Goal: Contribute content: Contribute content

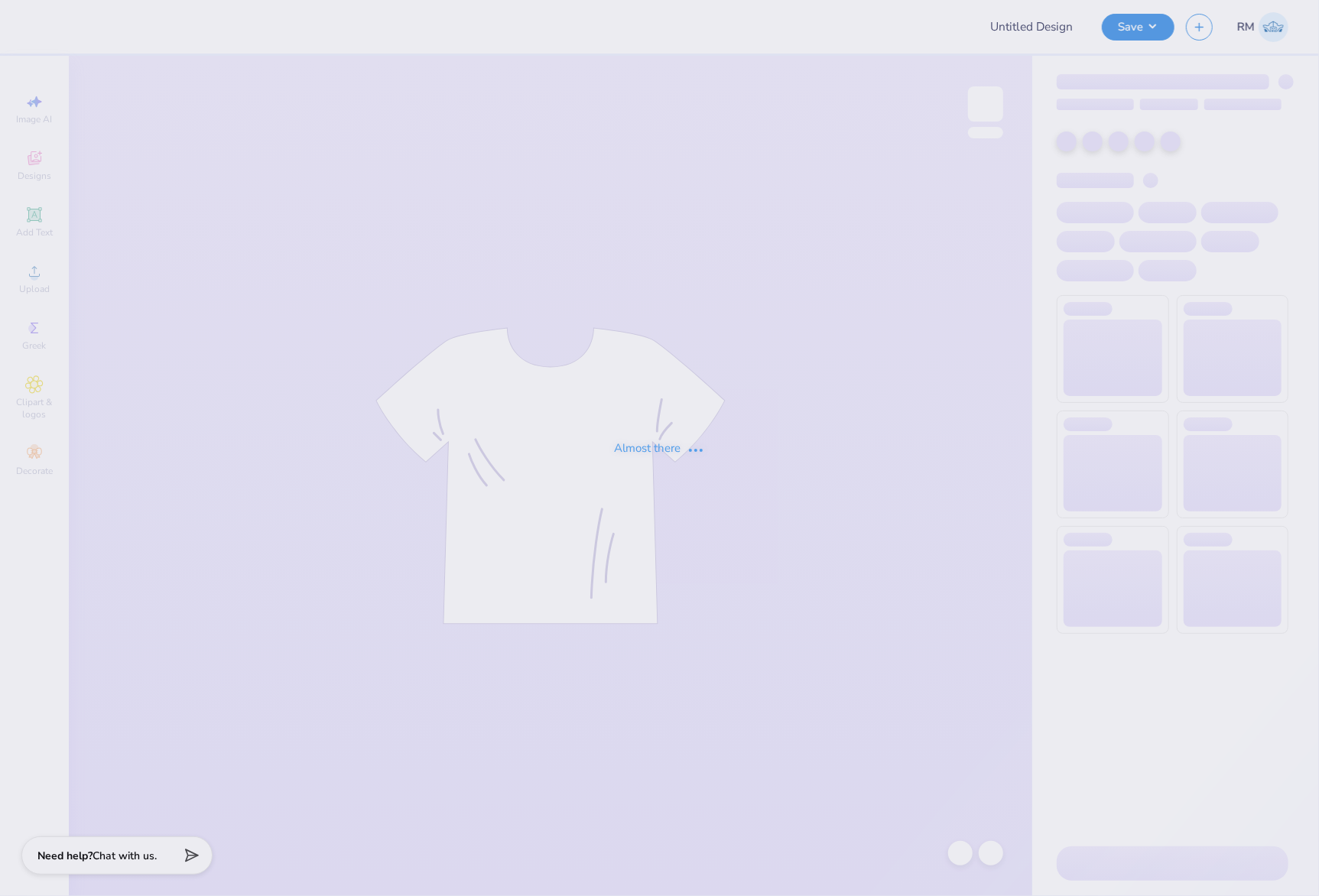
type input "WISCO GPHI Parent's Weekend Sweatshirts 2025"
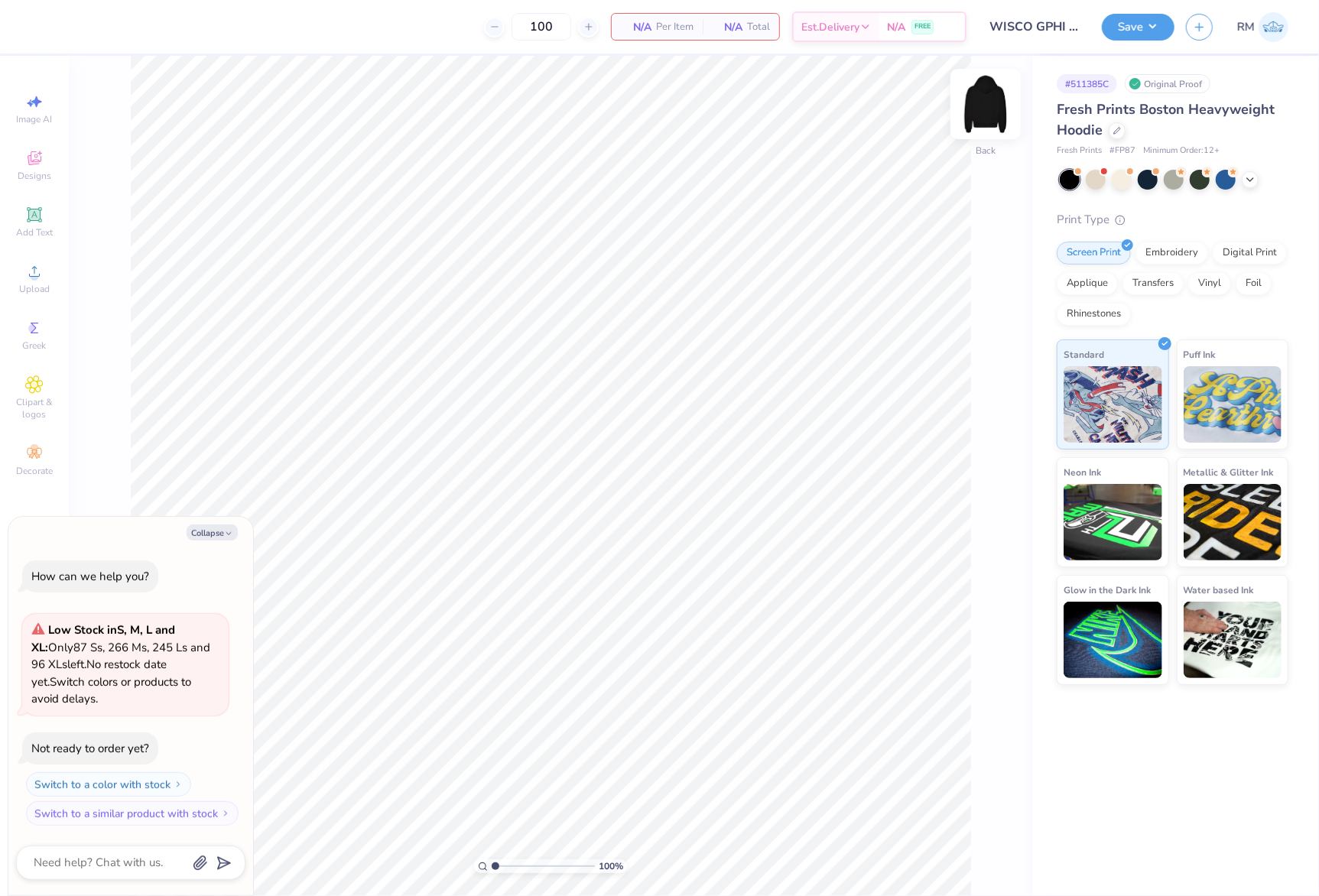
click at [992, 110] on img at bounding box center [986, 104] width 61 height 61
click at [38, 285] on span "Upload" at bounding box center [34, 289] width 31 height 13
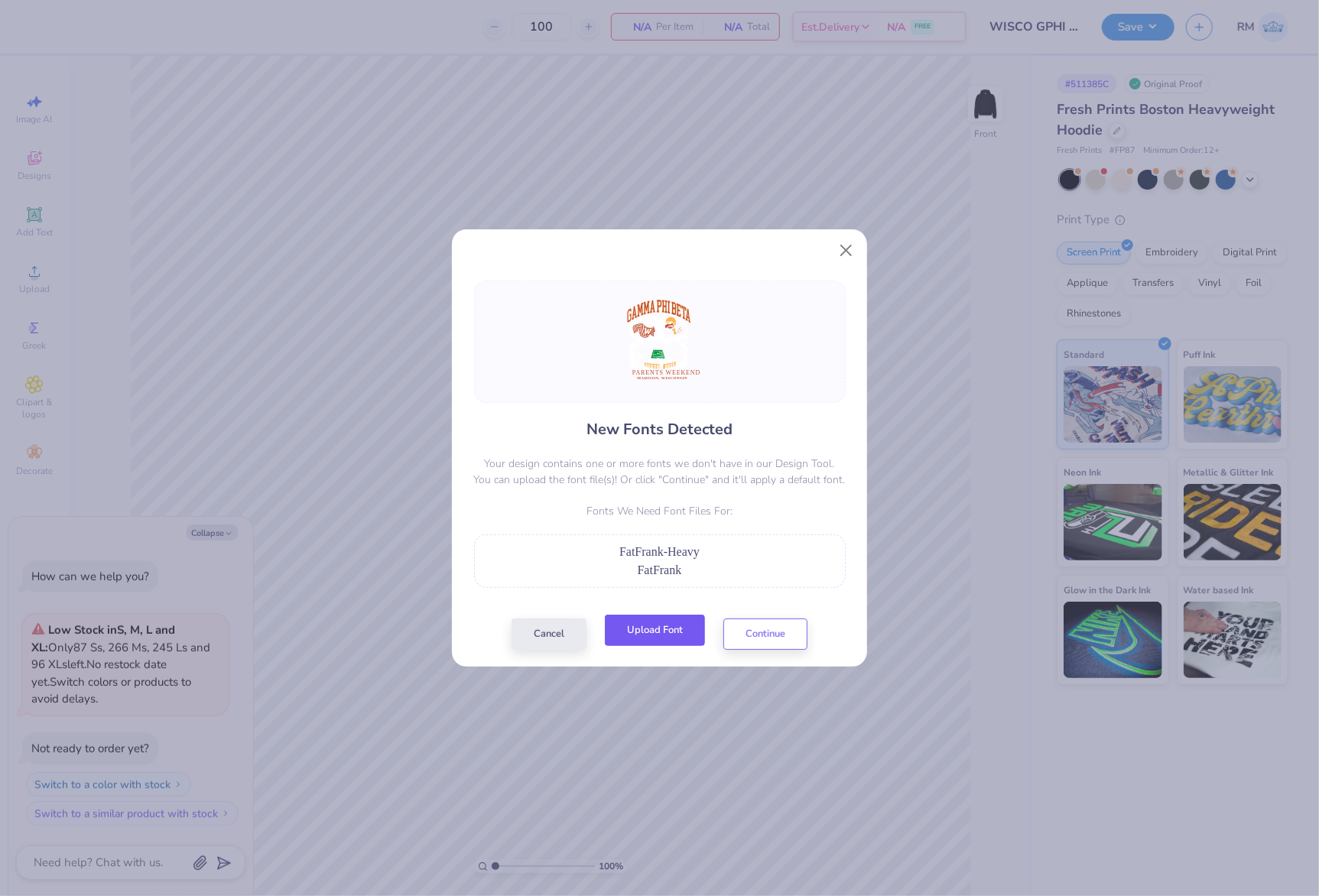
click at [683, 625] on button "Upload Font" at bounding box center [655, 630] width 100 height 32
click at [787, 629] on button "Continue" at bounding box center [765, 630] width 84 height 32
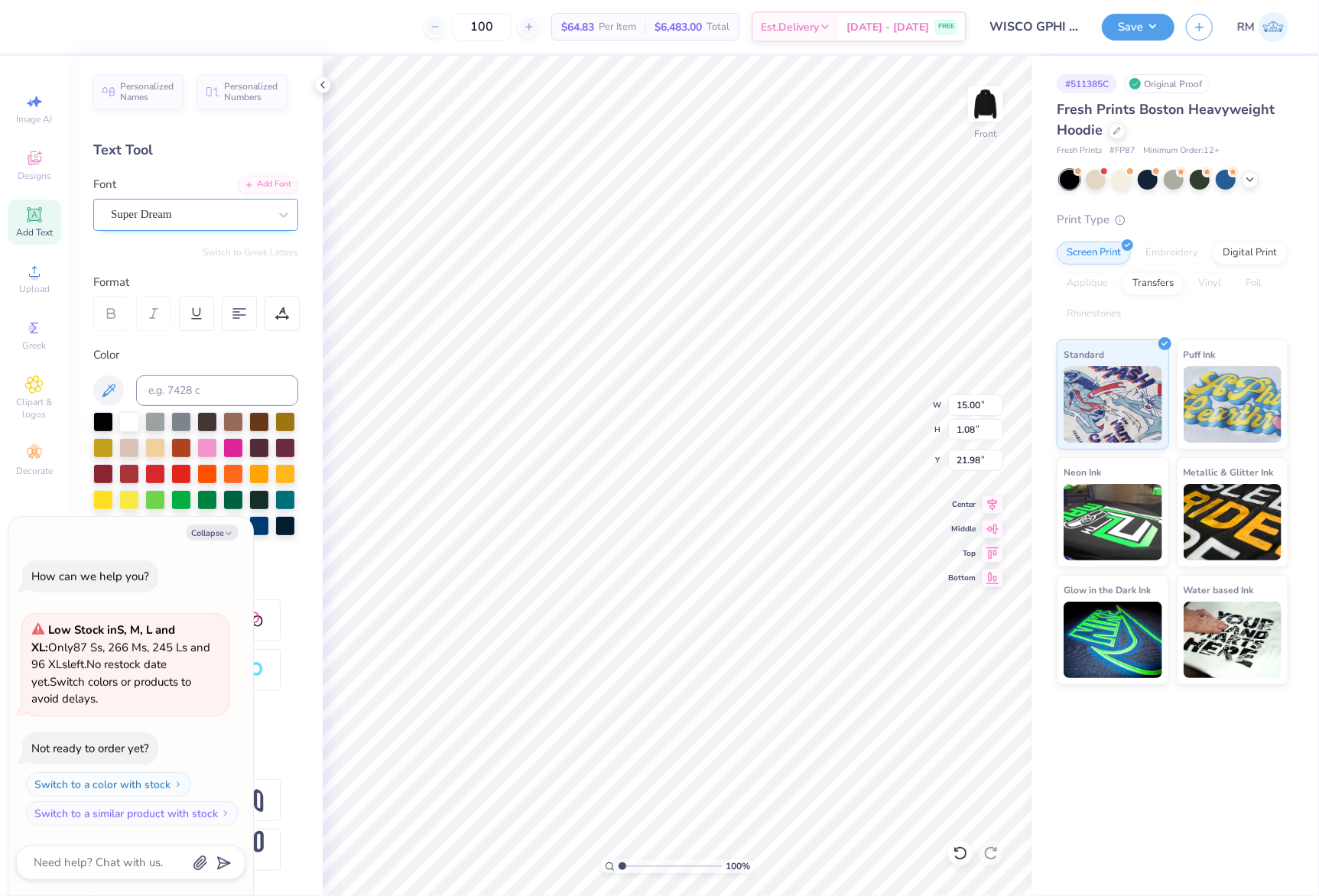
click at [150, 214] on div "Super Dream" at bounding box center [190, 214] width 161 height 24
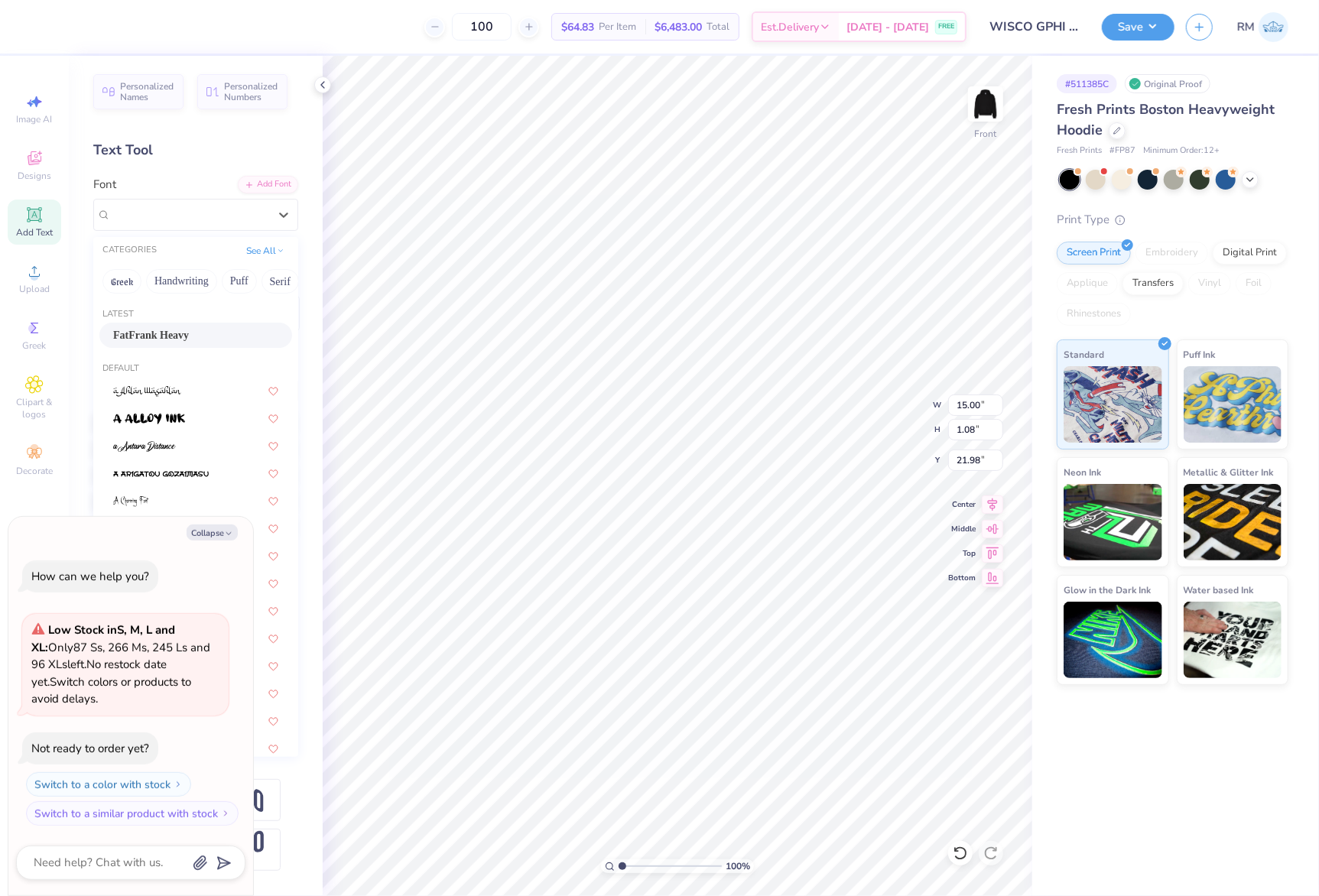
type textarea "x"
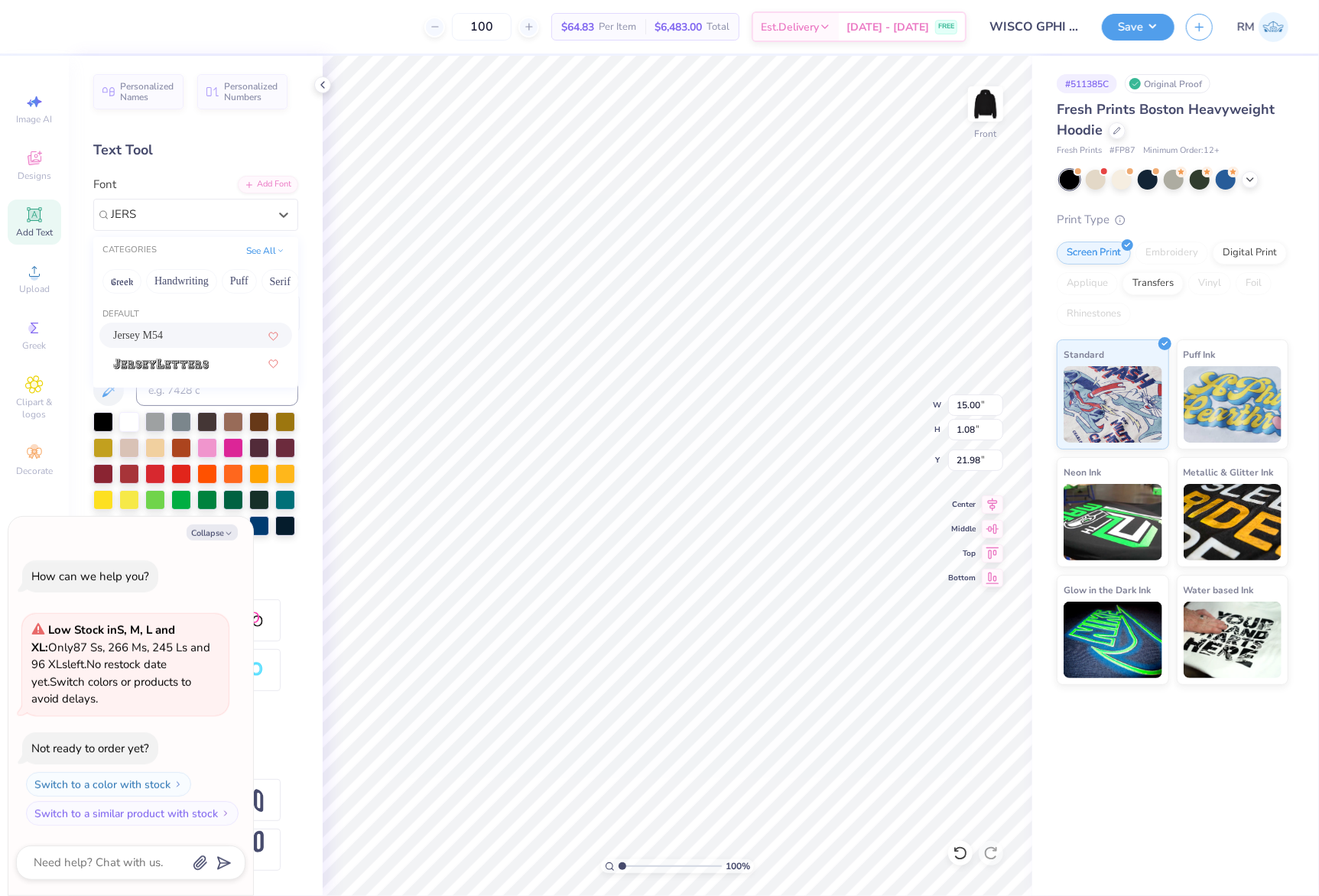
click at [197, 336] on div "Jersey M54" at bounding box center [196, 335] width 165 height 16
type input "JERS"
type textarea "x"
type input "12.71"
type input "1.11"
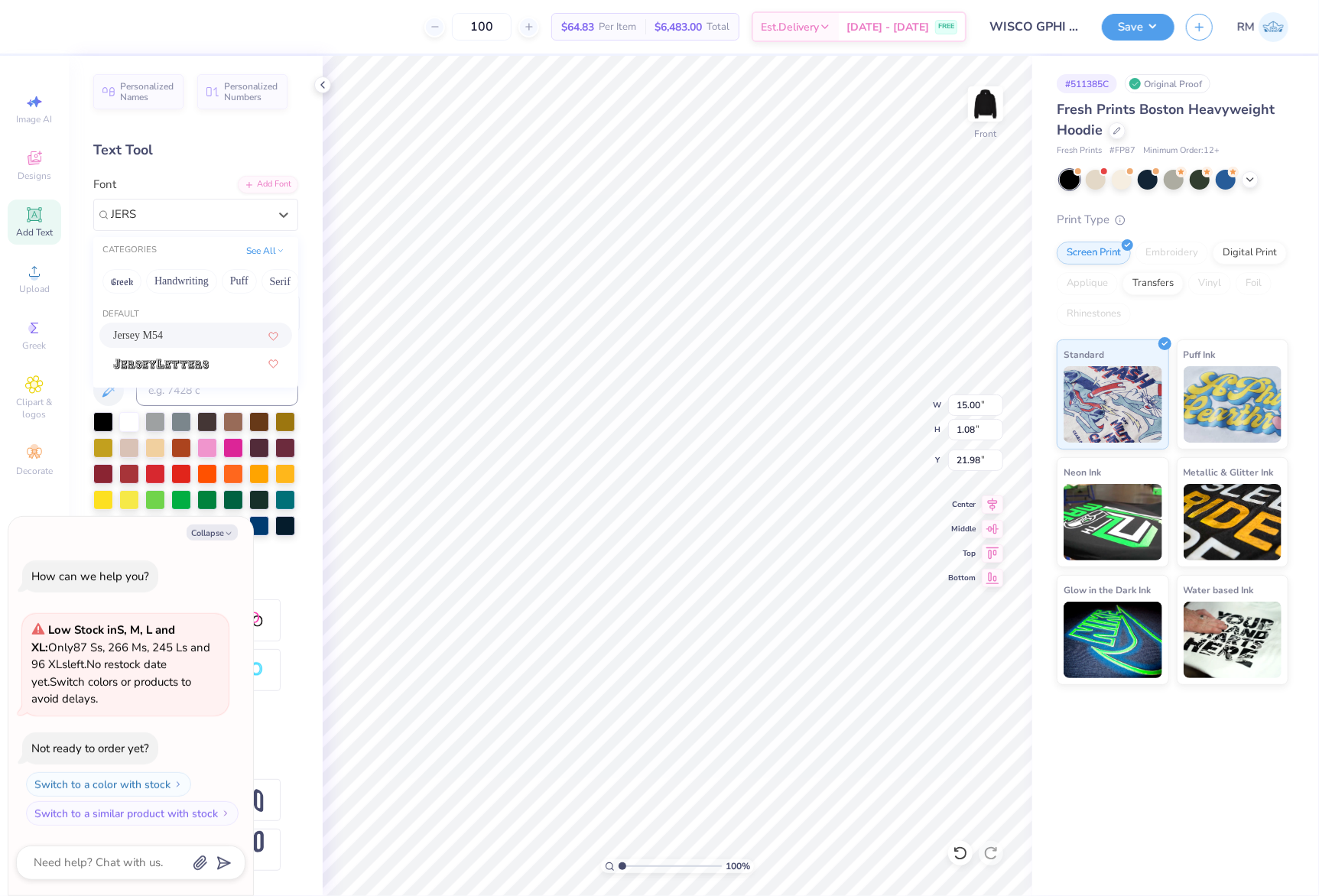
type input "22.06"
click at [998, 500] on icon at bounding box center [992, 502] width 21 height 18
click at [233, 215] on div "Super Dream" at bounding box center [190, 214] width 161 height 24
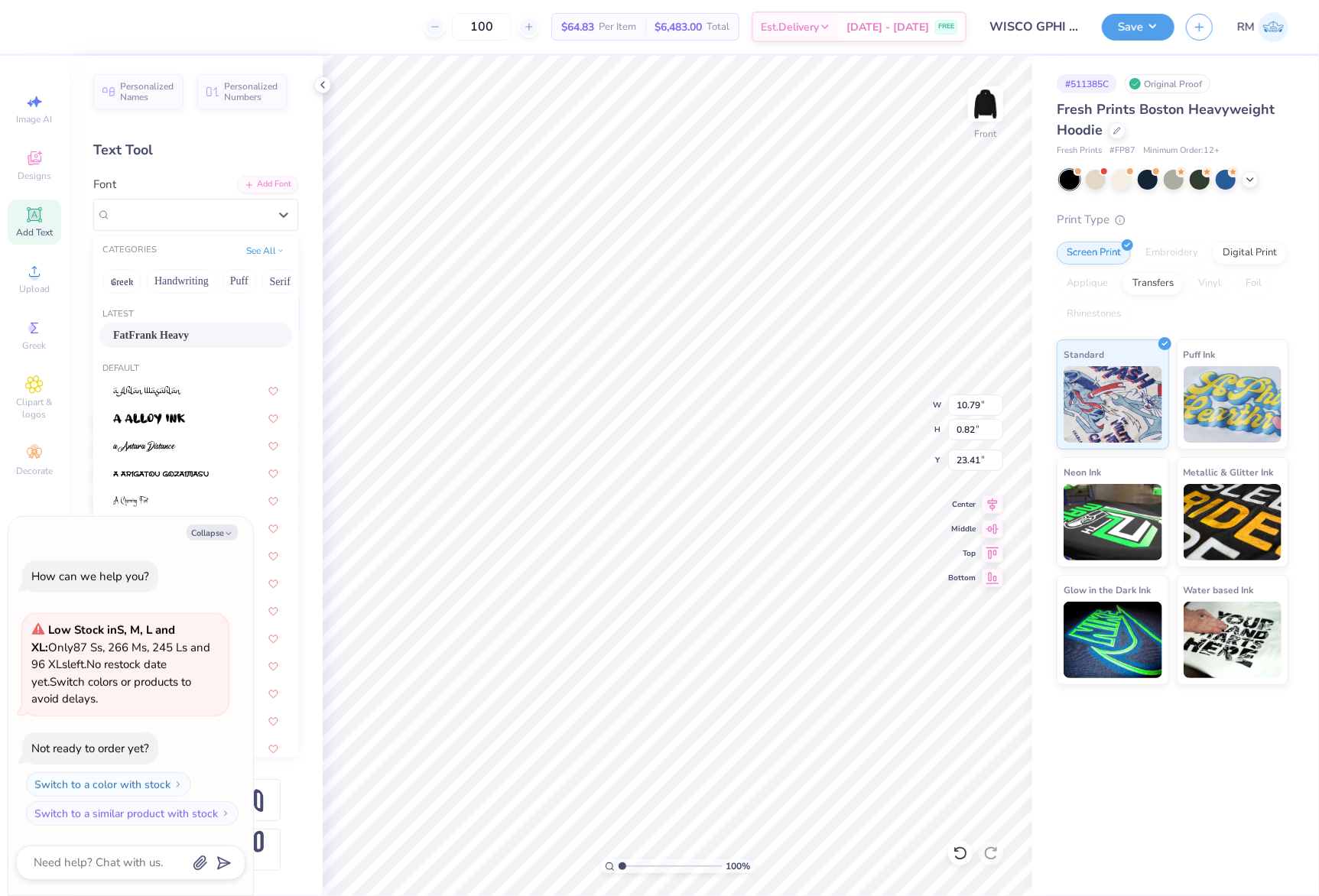
click at [193, 337] on div "FatFrank Heavy" at bounding box center [196, 335] width 165 height 16
type textarea "x"
type input "10.74"
type input "0.73"
type input "23.46"
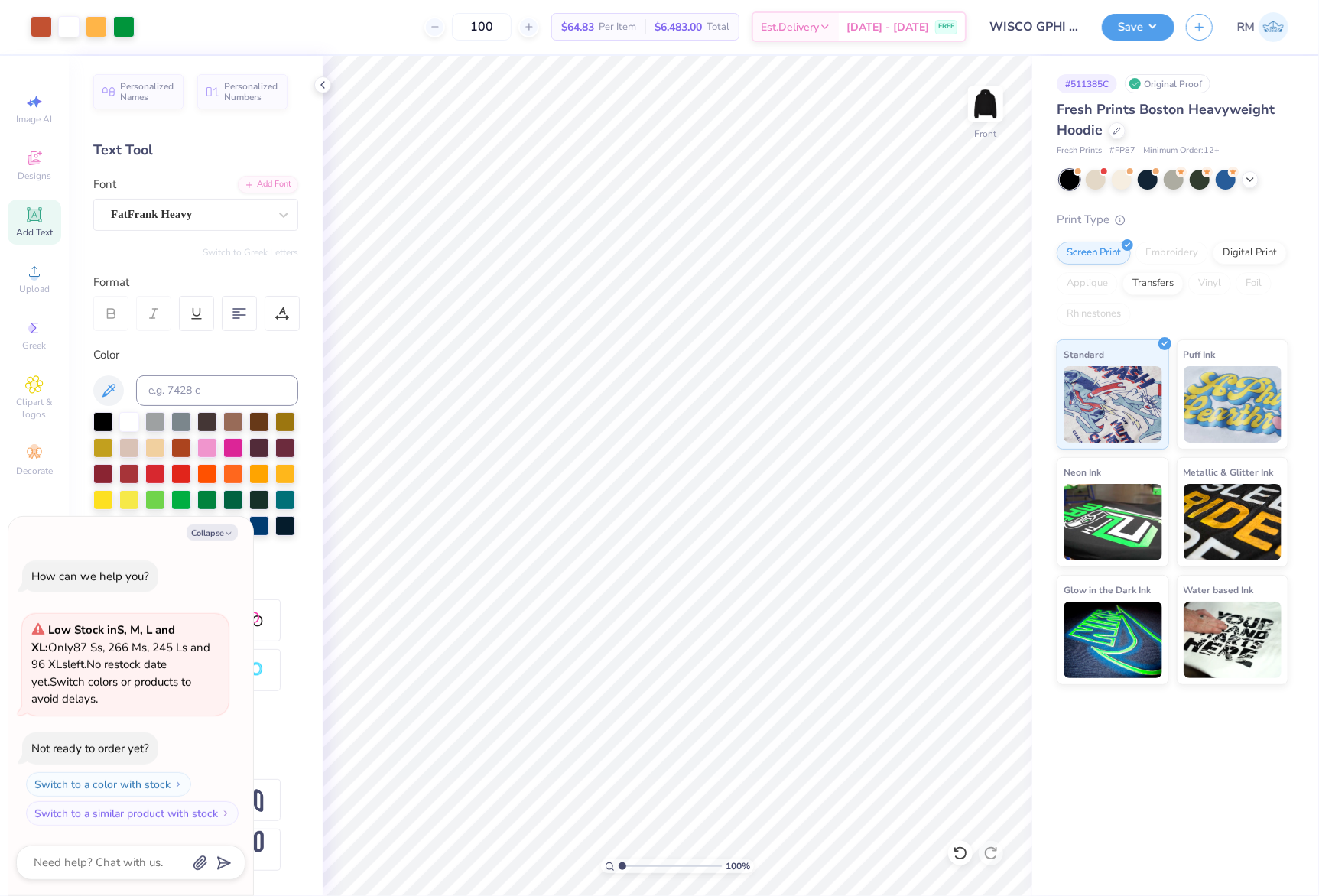
type textarea "x"
click at [967, 407] on input "14.98" at bounding box center [975, 405] width 55 height 21
click at [964, 434] on input "18.92" at bounding box center [975, 429] width 55 height 21
type input "15"
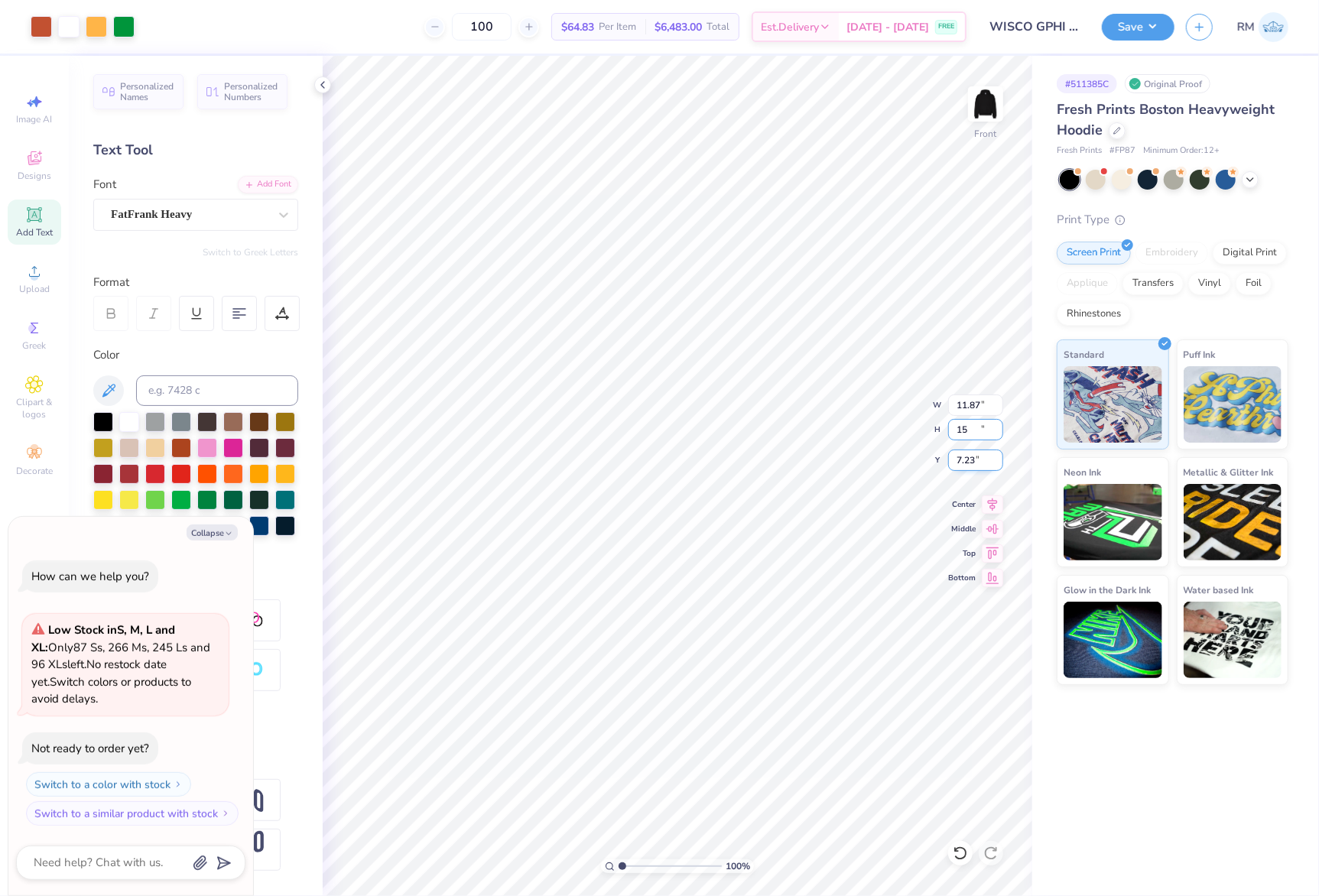
type textarea "x"
type input "11.87"
type input "15.00"
click at [966, 467] on input "7.23" at bounding box center [975, 460] width 55 height 21
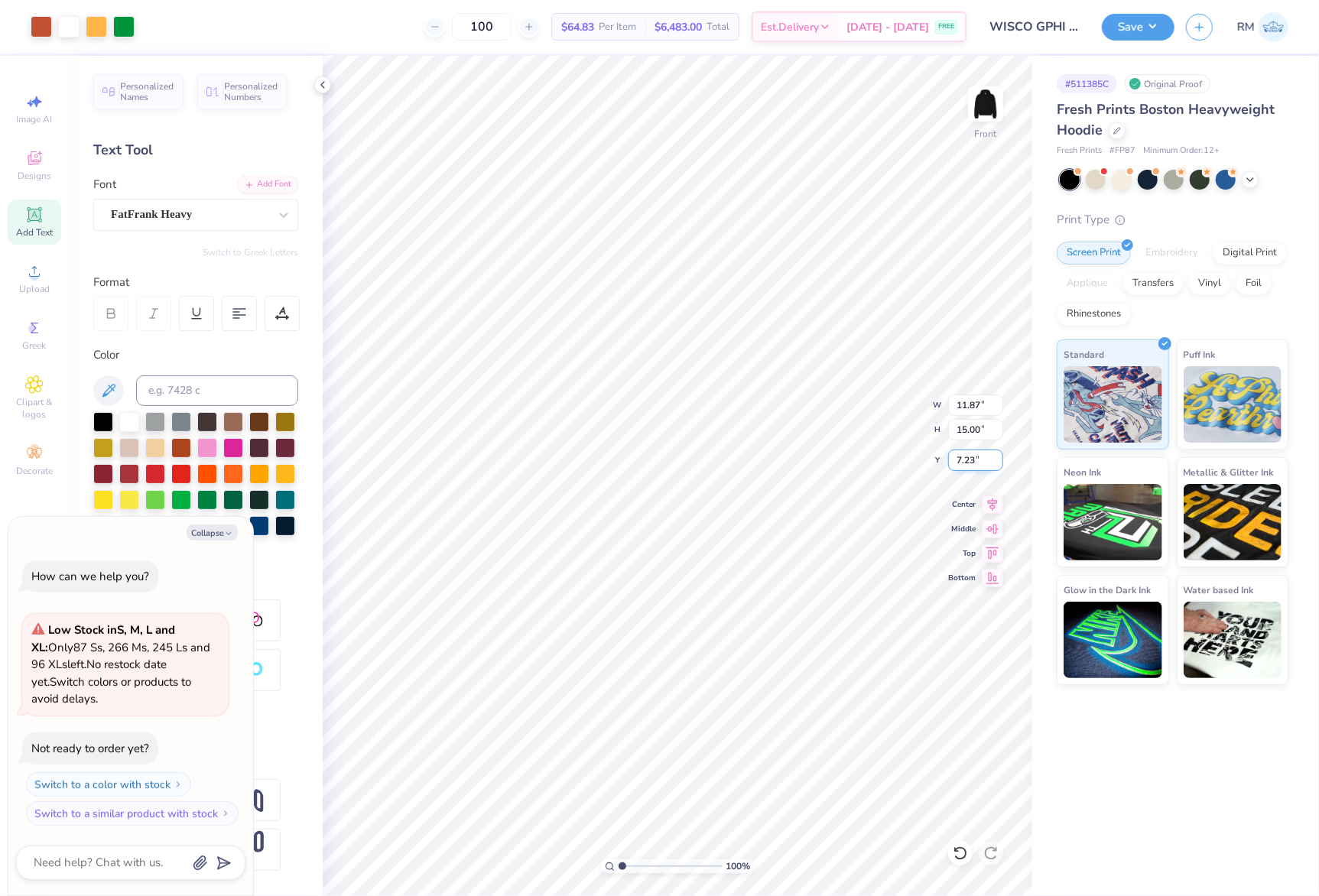
click at [966, 467] on input "7.23" at bounding box center [975, 460] width 55 height 21
type input "3"
type textarea "x"
type input "5.00"
click at [983, 98] on img at bounding box center [986, 104] width 61 height 61
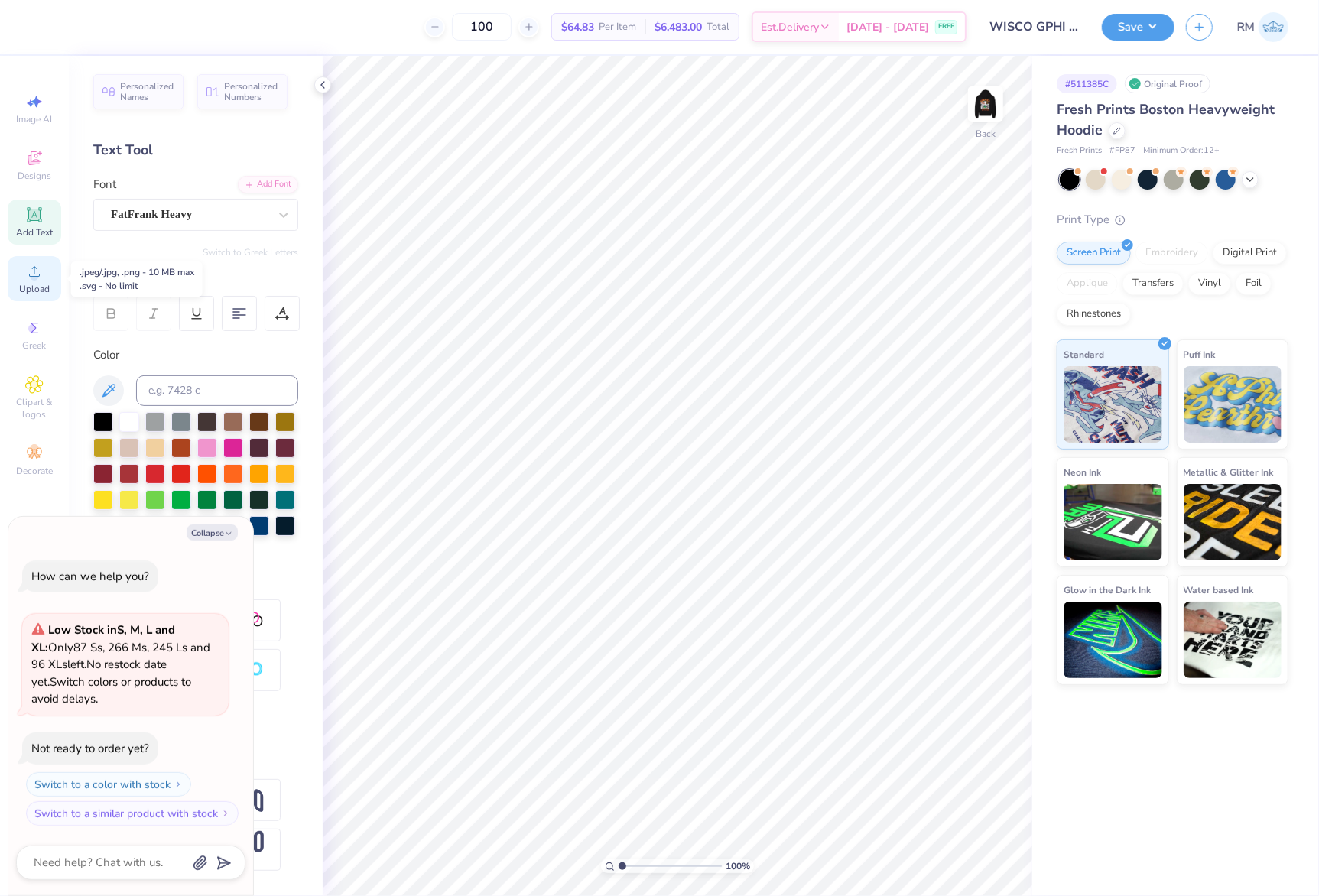
click at [39, 283] on span "Upload" at bounding box center [34, 289] width 31 height 13
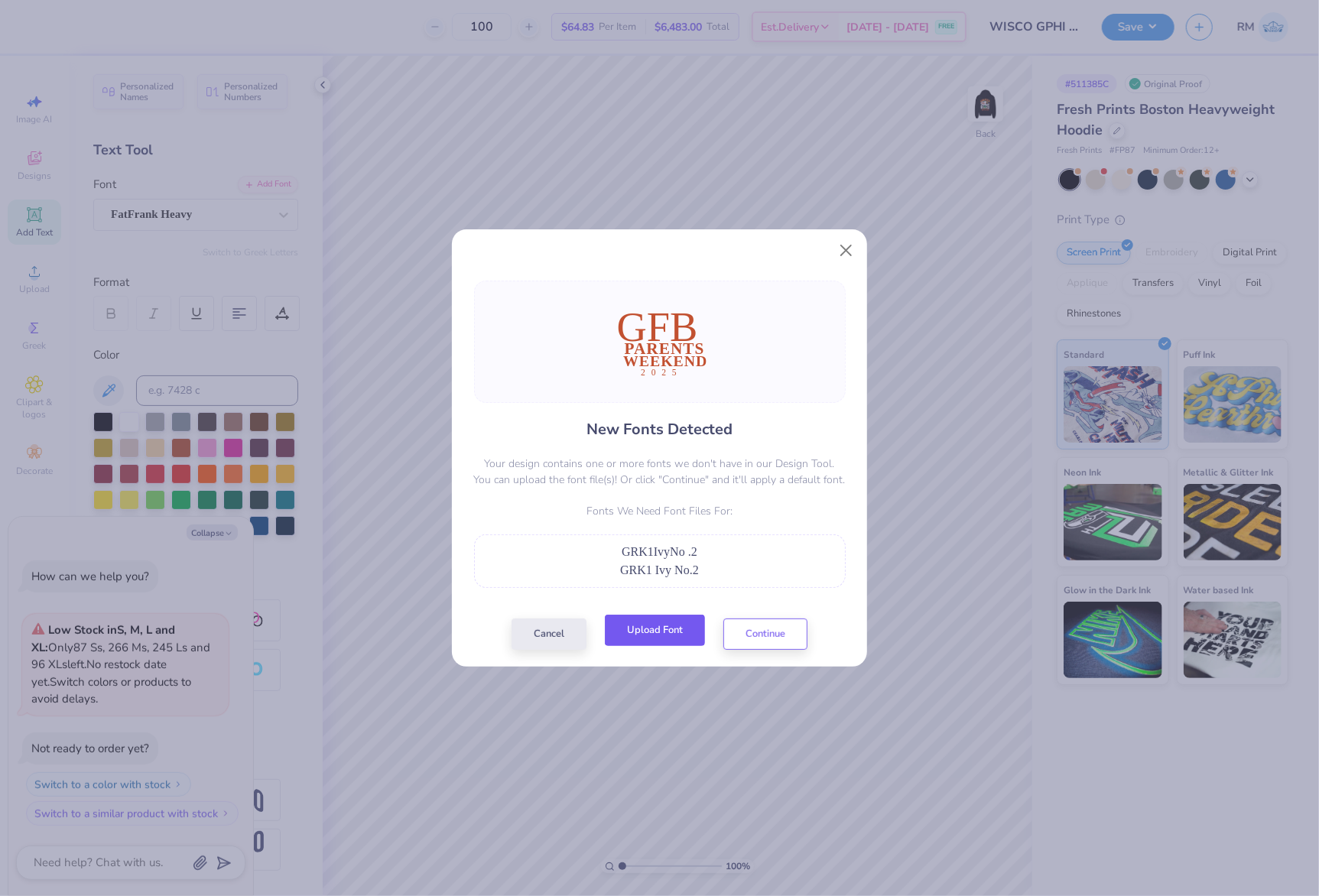
click at [665, 638] on button "Upload Font" at bounding box center [655, 630] width 100 height 32
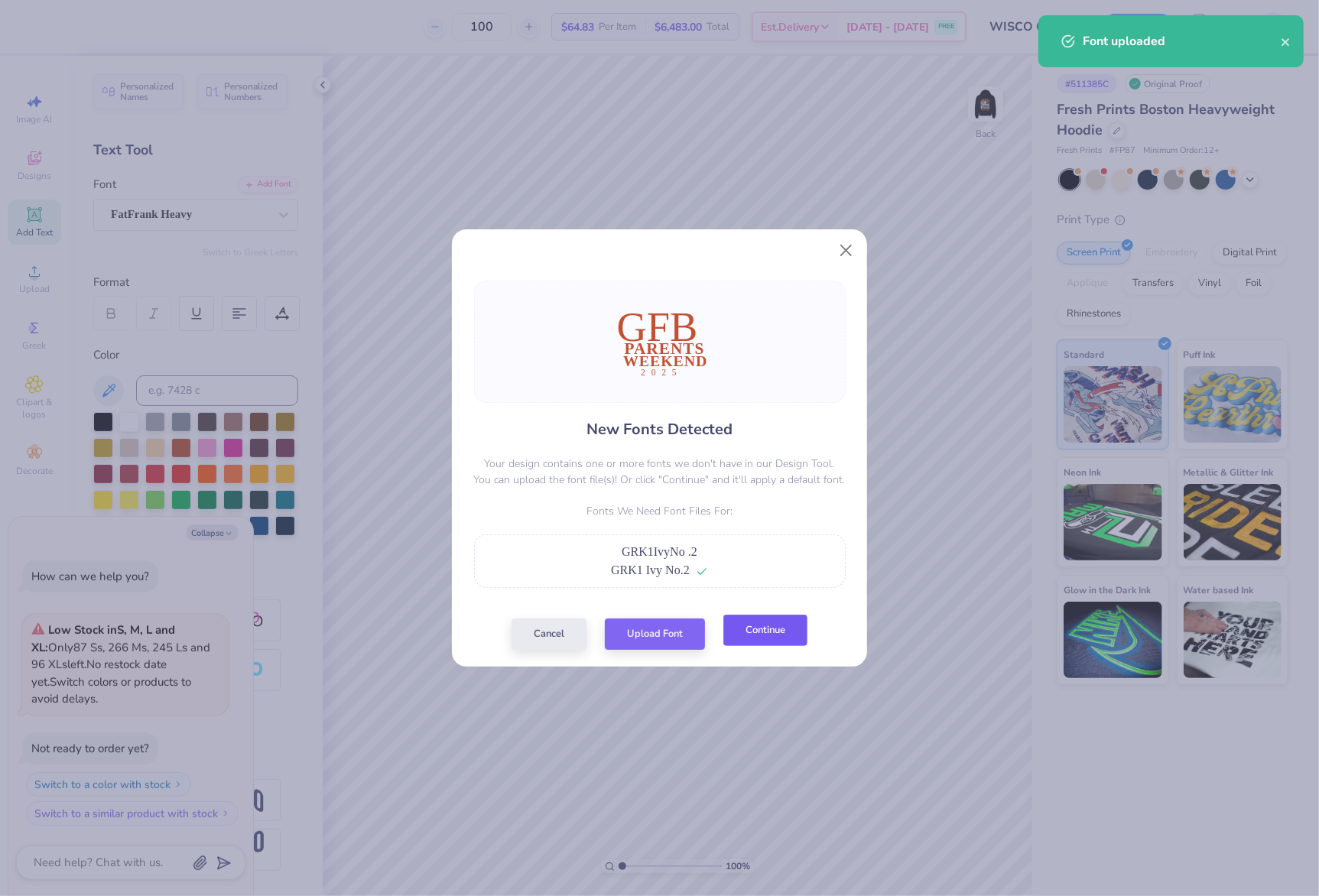
click at [756, 628] on button "Continue" at bounding box center [765, 630] width 84 height 32
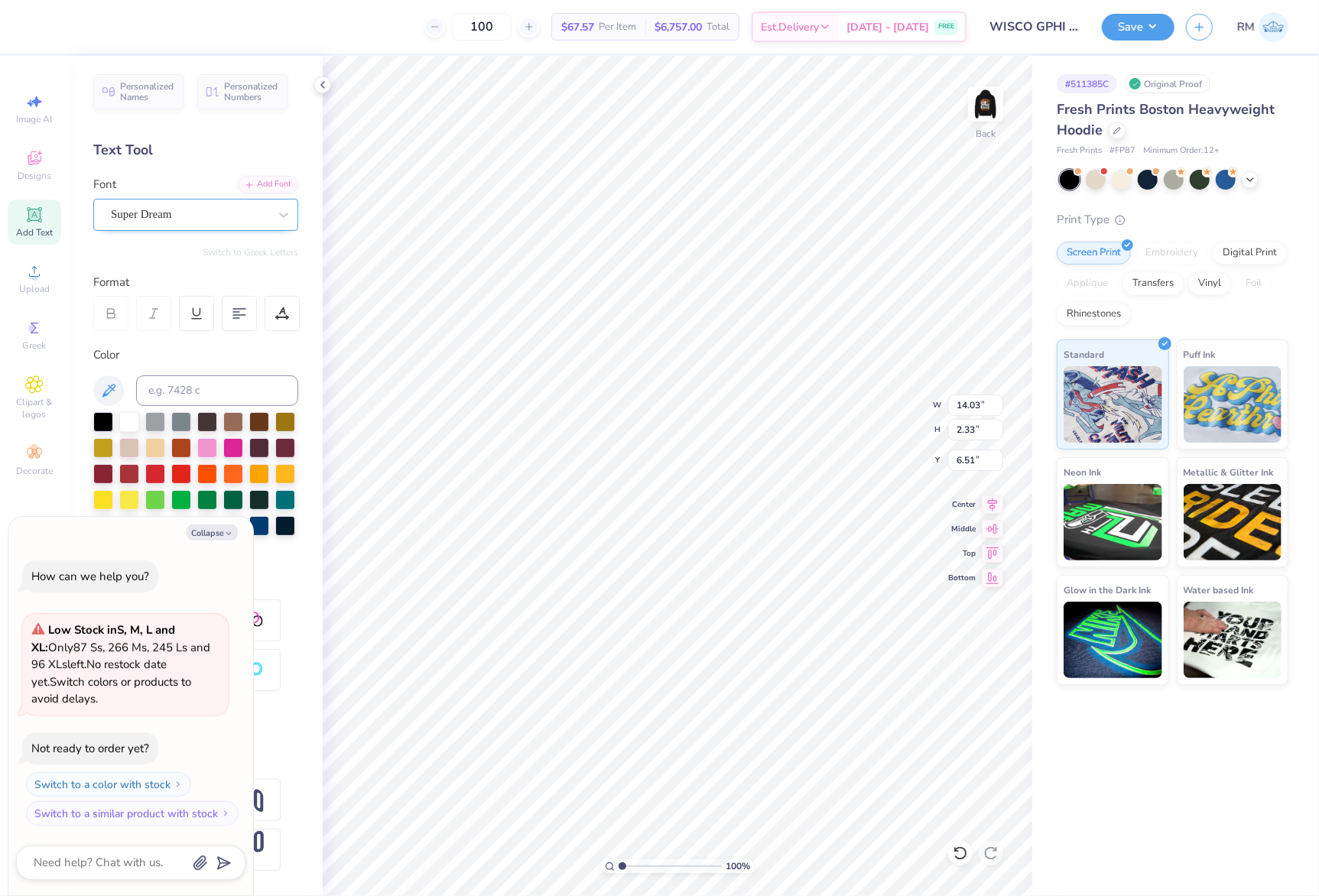
click at [199, 216] on div "Super Dream" at bounding box center [190, 214] width 161 height 24
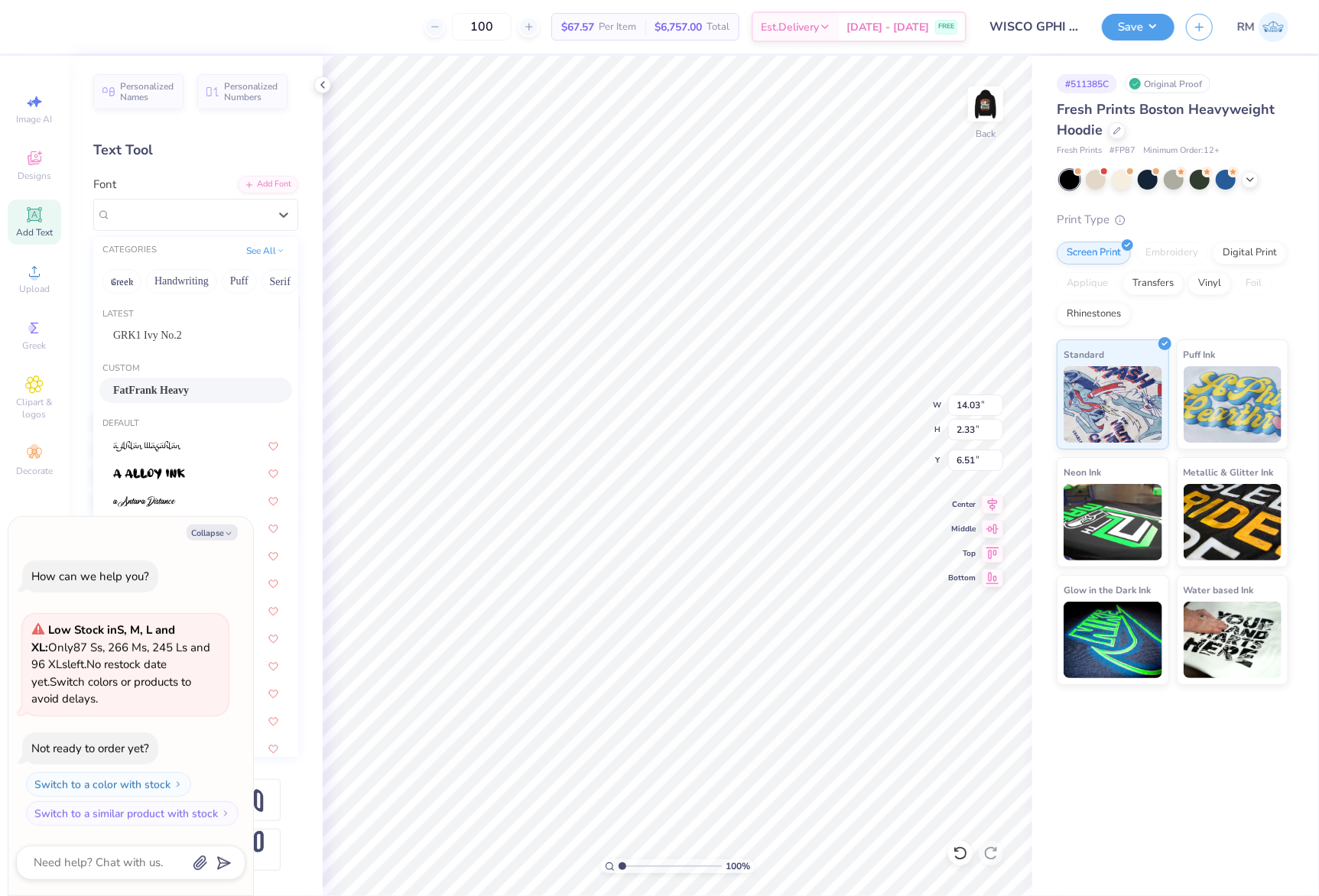
click at [189, 392] on span "FatFrank Heavy" at bounding box center [151, 390] width 76 height 16
type textarea "x"
type input "13.69"
type input "2.28"
type input "6.77"
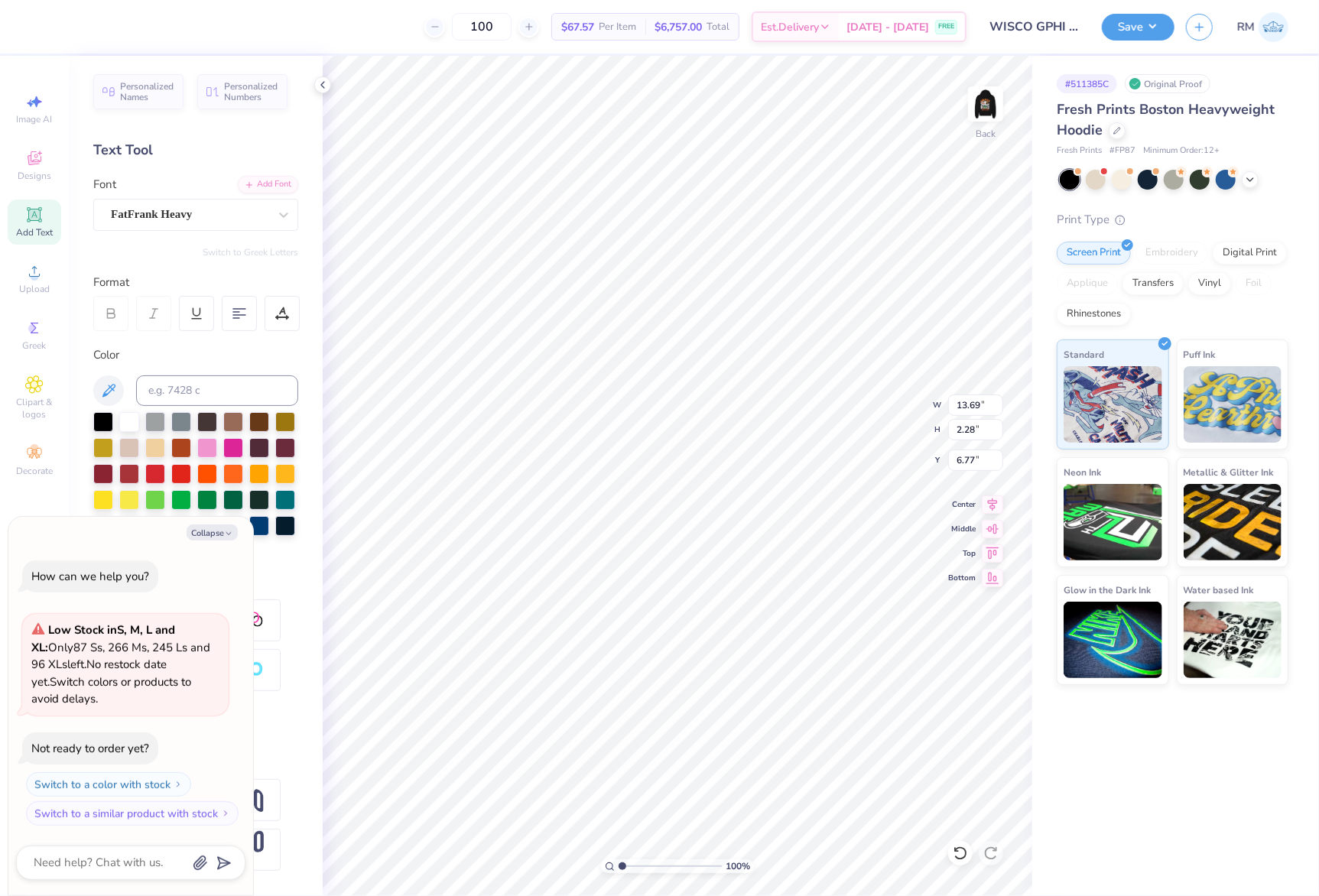
type textarea "x"
type input "13.92"
type input "2.11"
type input "9.07"
click at [195, 279] on div "Format" at bounding box center [196, 282] width 206 height 17
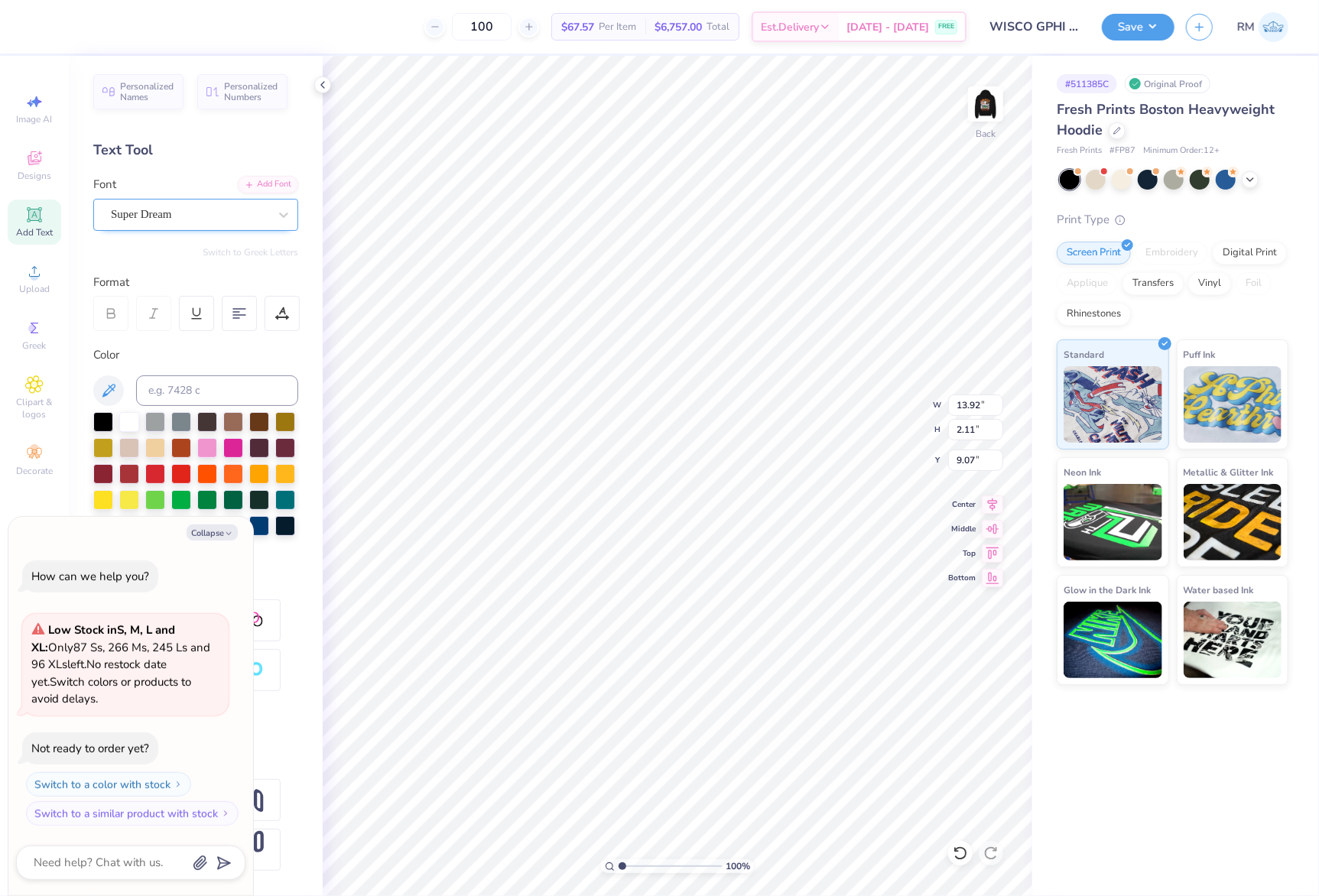
click at [221, 219] on div "Super Dream" at bounding box center [190, 214] width 161 height 24
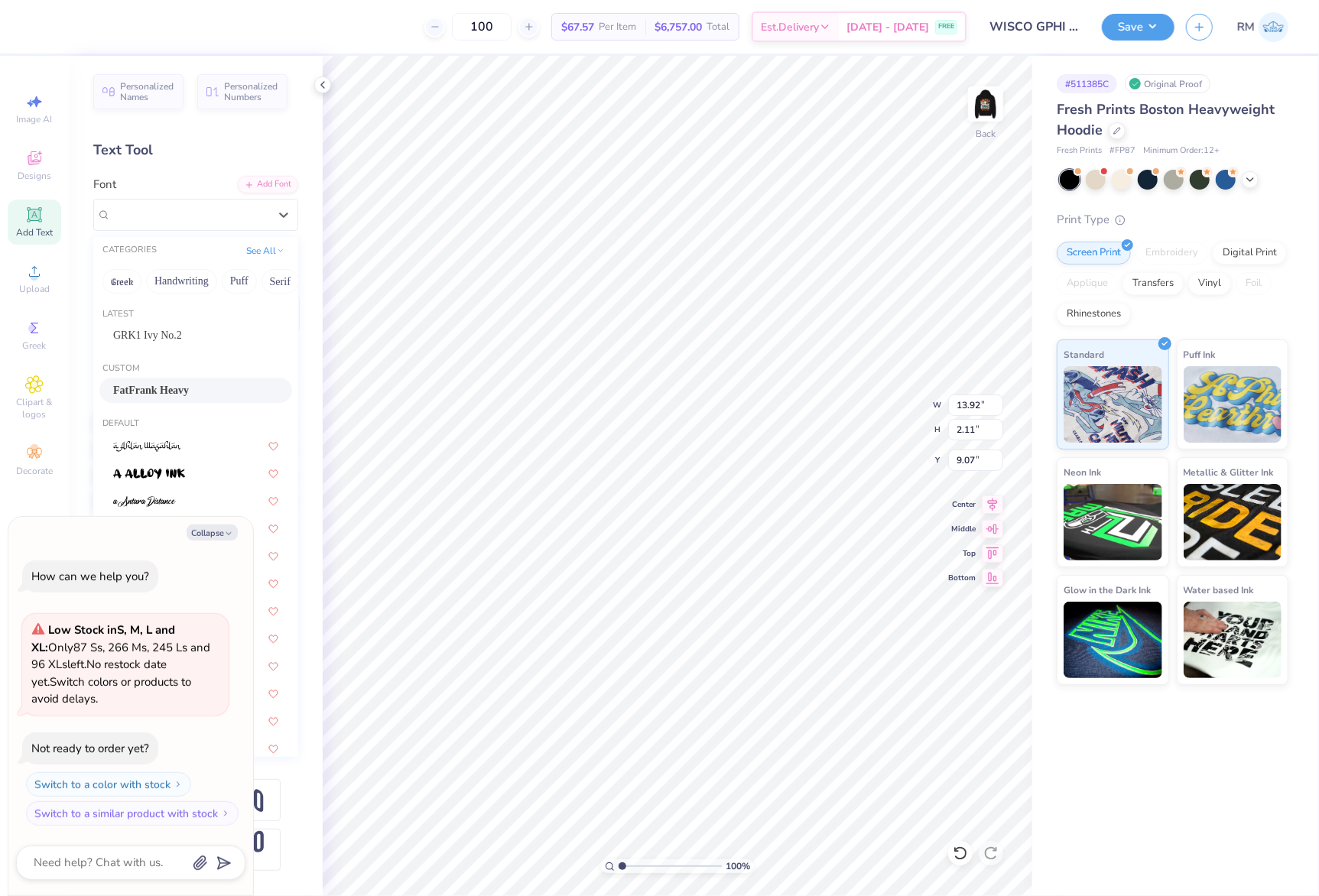
click at [187, 384] on span "FatFrank Heavy" at bounding box center [151, 390] width 76 height 16
type textarea "x"
type input "14.34"
type input "2.04"
type input "9.33"
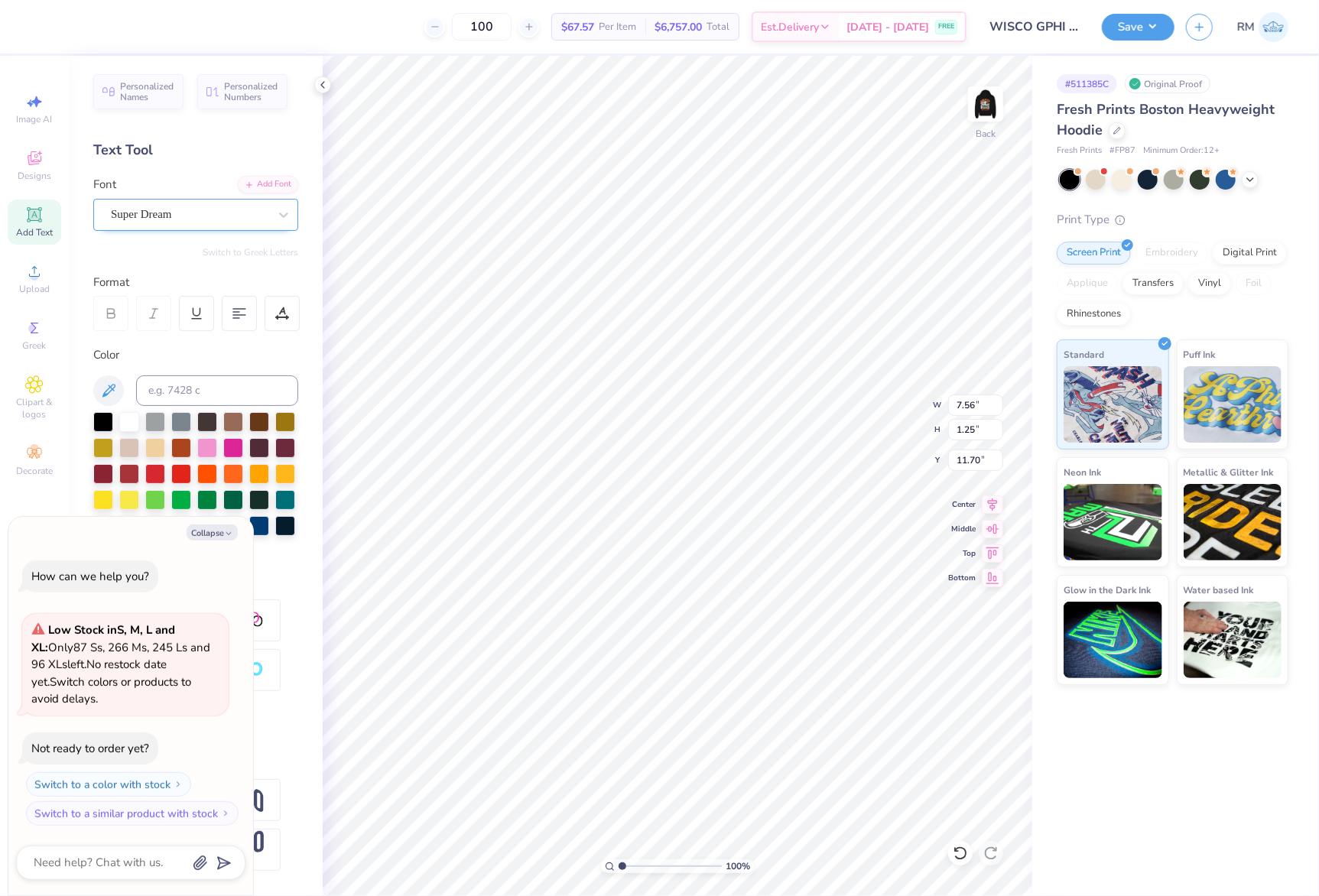
click at [202, 216] on div "Super Dream" at bounding box center [190, 214] width 161 height 24
type textarea "x"
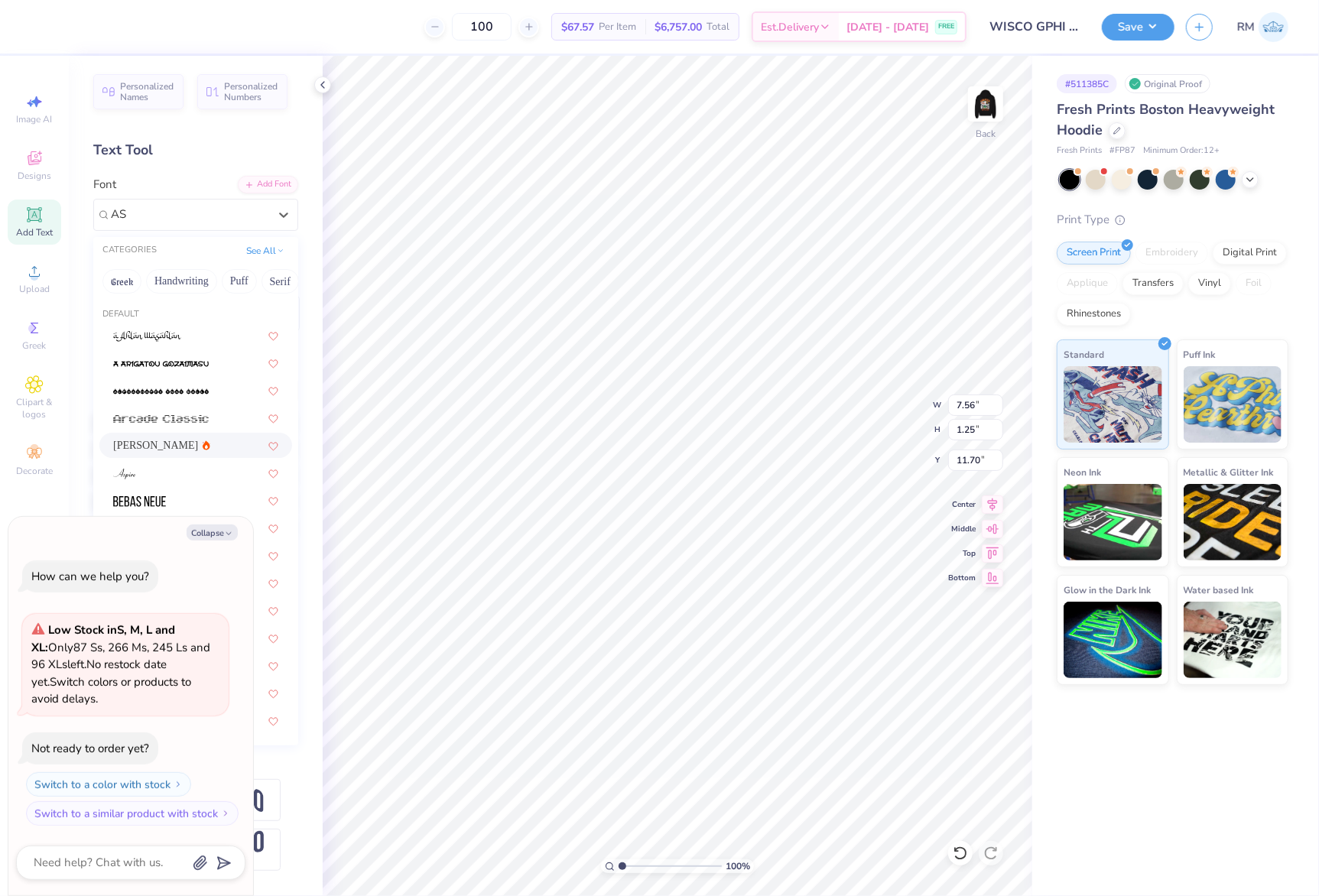
click at [187, 448] on div "[PERSON_NAME]" at bounding box center [196, 445] width 165 height 16
type input "AS"
type textarea "x"
type input "7.30"
type input "1.27"
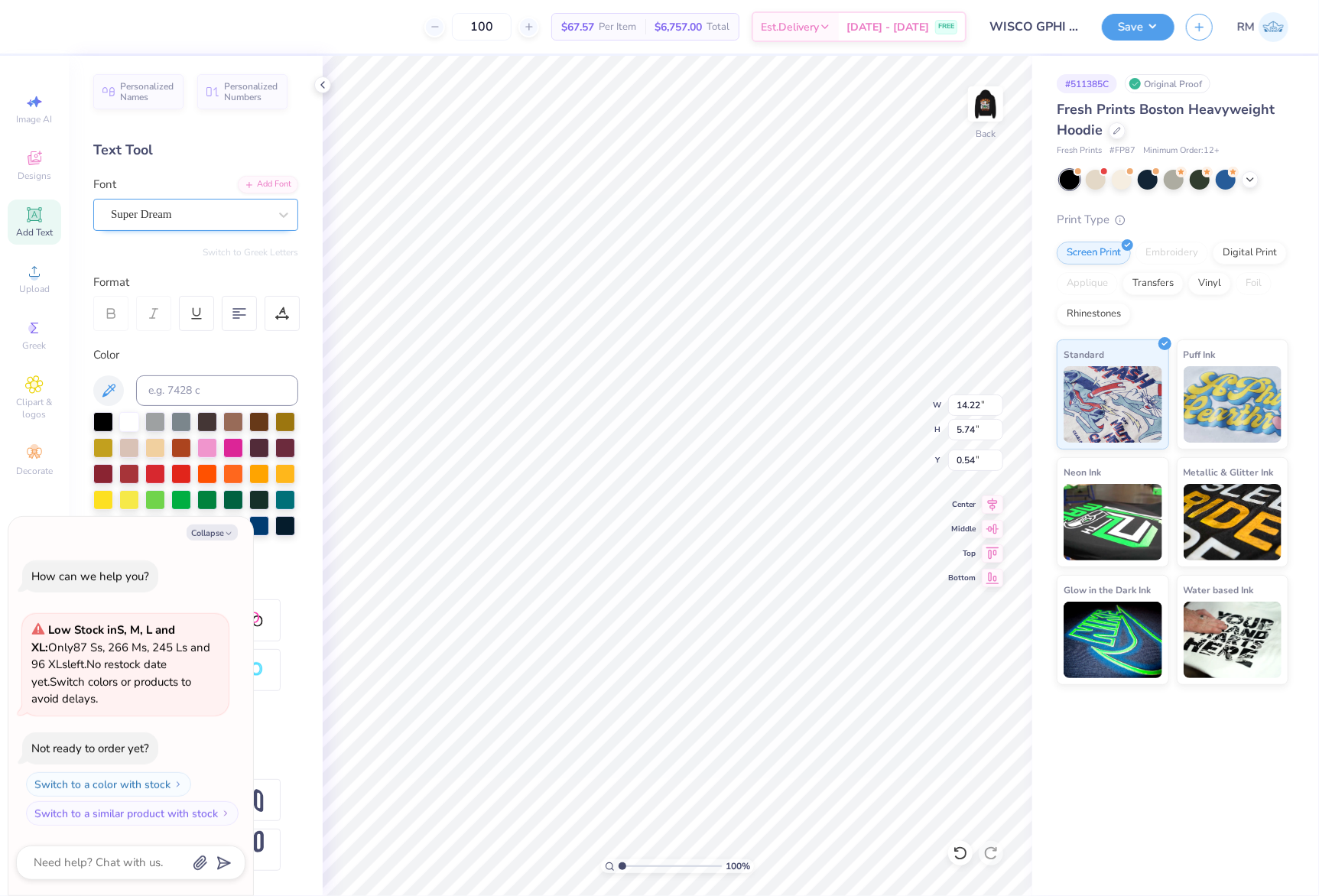
click at [138, 211] on div "Super Dream" at bounding box center [190, 214] width 161 height 24
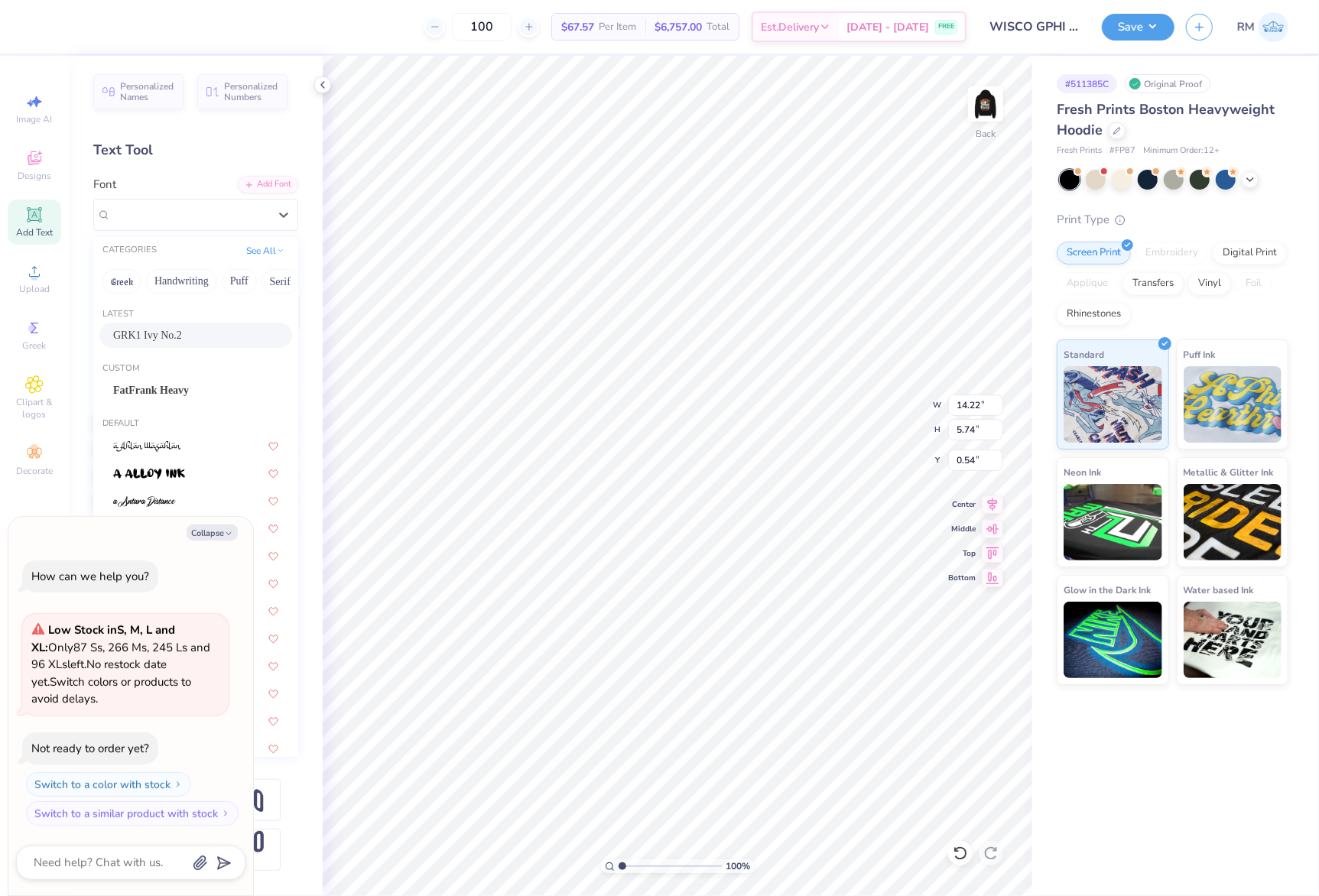
click at [187, 335] on div "GRK1 Ivy No.2" at bounding box center [196, 335] width 165 height 16
type textarea "x"
type input "15.79"
type input "5.90"
type input "1.25"
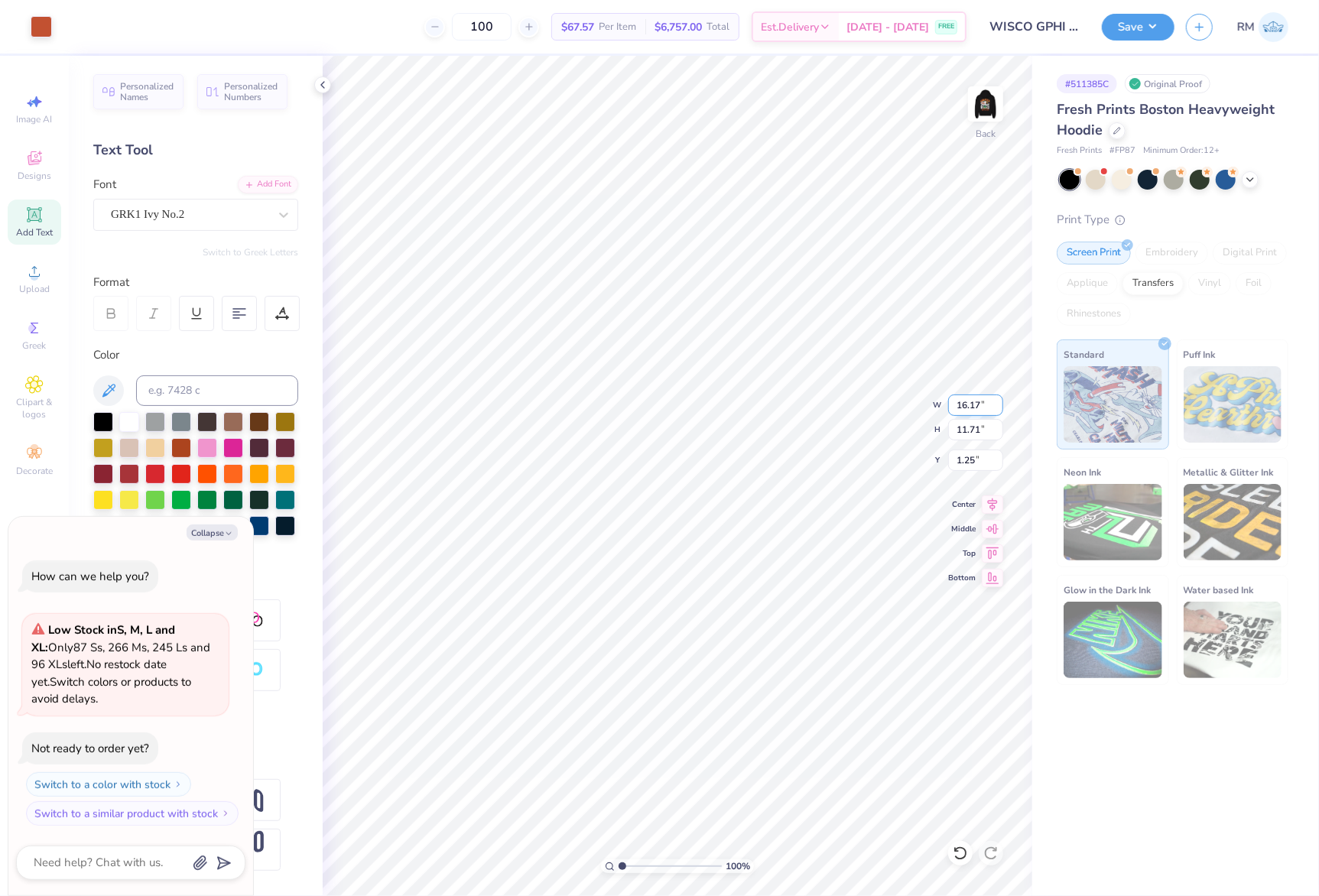
click at [977, 411] on input "16.17" at bounding box center [975, 405] width 55 height 21
type textarea "x"
click at [969, 400] on input "16.17" at bounding box center [975, 405] width 55 height 21
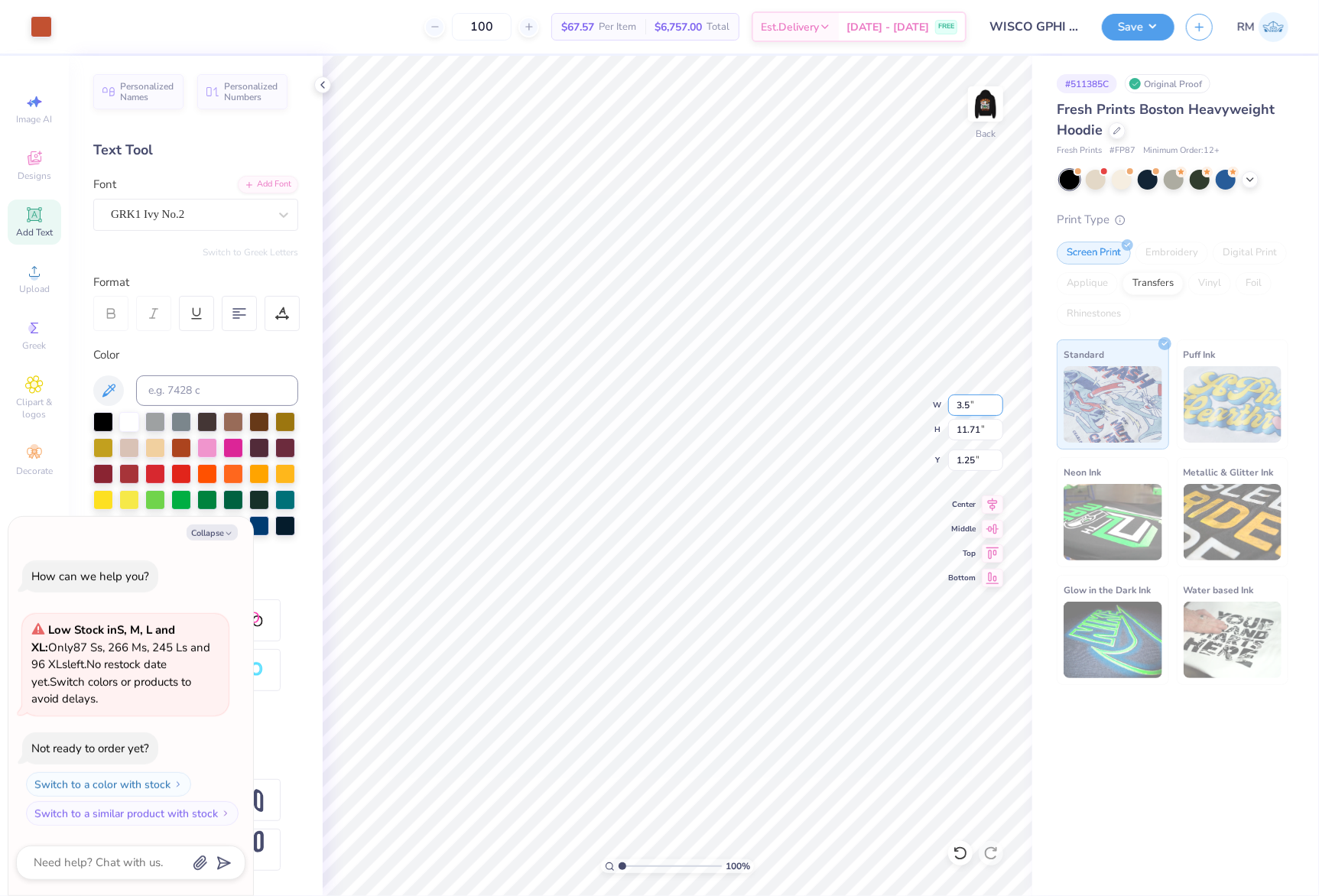
type input "3.5"
type textarea "x"
type input "3.50"
type input "2.53"
type input "5.84"
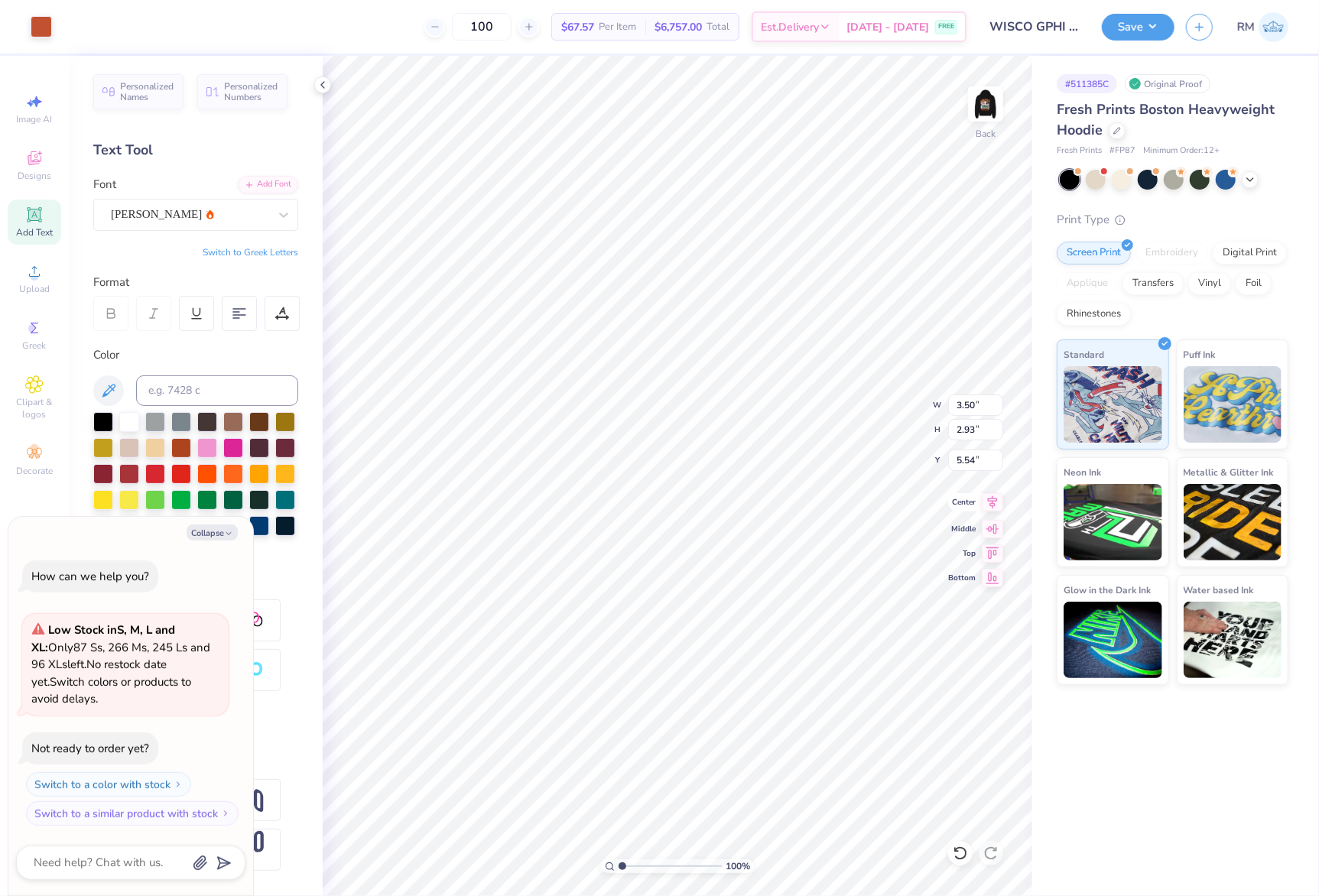
click at [990, 507] on icon at bounding box center [992, 502] width 21 height 18
click at [997, 500] on icon at bounding box center [993, 503] width 10 height 13
type textarea "x"
type input "3.10"
type input "0.44"
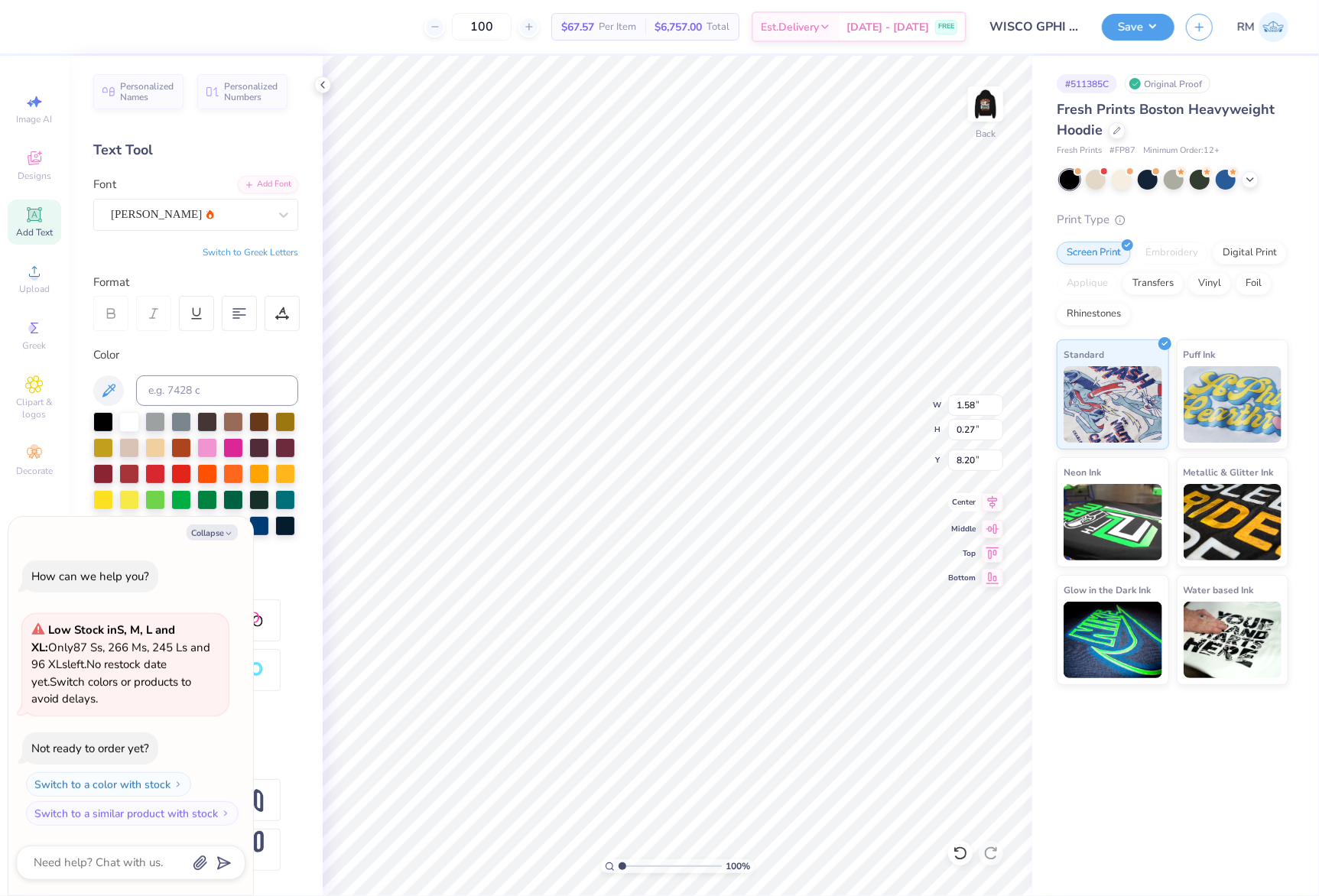
type input "7.59"
click at [994, 505] on icon at bounding box center [993, 503] width 10 height 13
click at [997, 500] on icon at bounding box center [993, 503] width 10 height 13
click at [1000, 503] on icon at bounding box center [992, 502] width 21 height 18
type textarea "x"
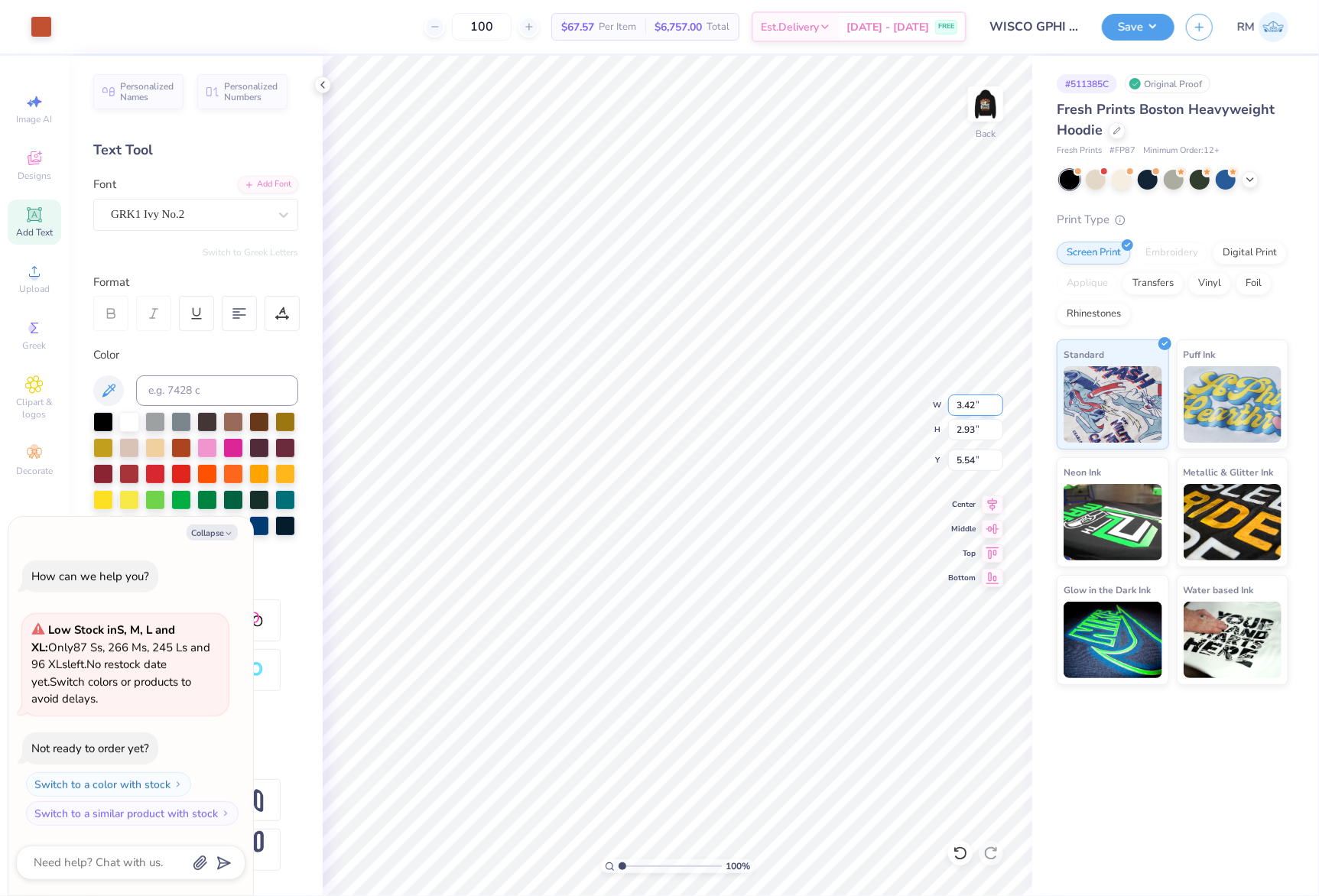
type input "4.98"
click at [974, 407] on input "3.42" at bounding box center [975, 405] width 55 height 21
click at [973, 407] on input "3.42" at bounding box center [975, 405] width 55 height 21
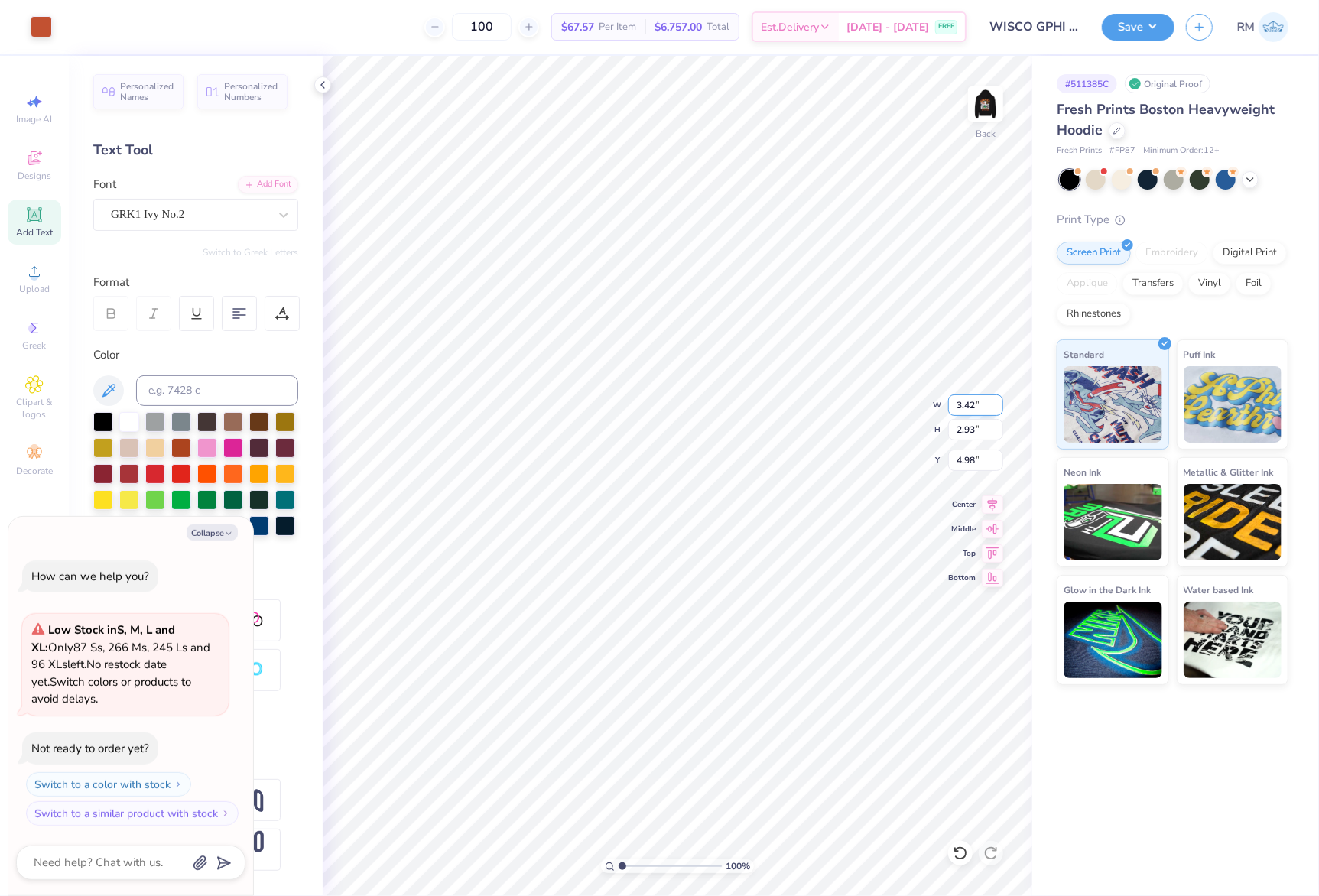
click at [971, 405] on input "3.42" at bounding box center [975, 405] width 55 height 21
type input "3.5"
type textarea "x"
type input "3.50"
type input "3.01"
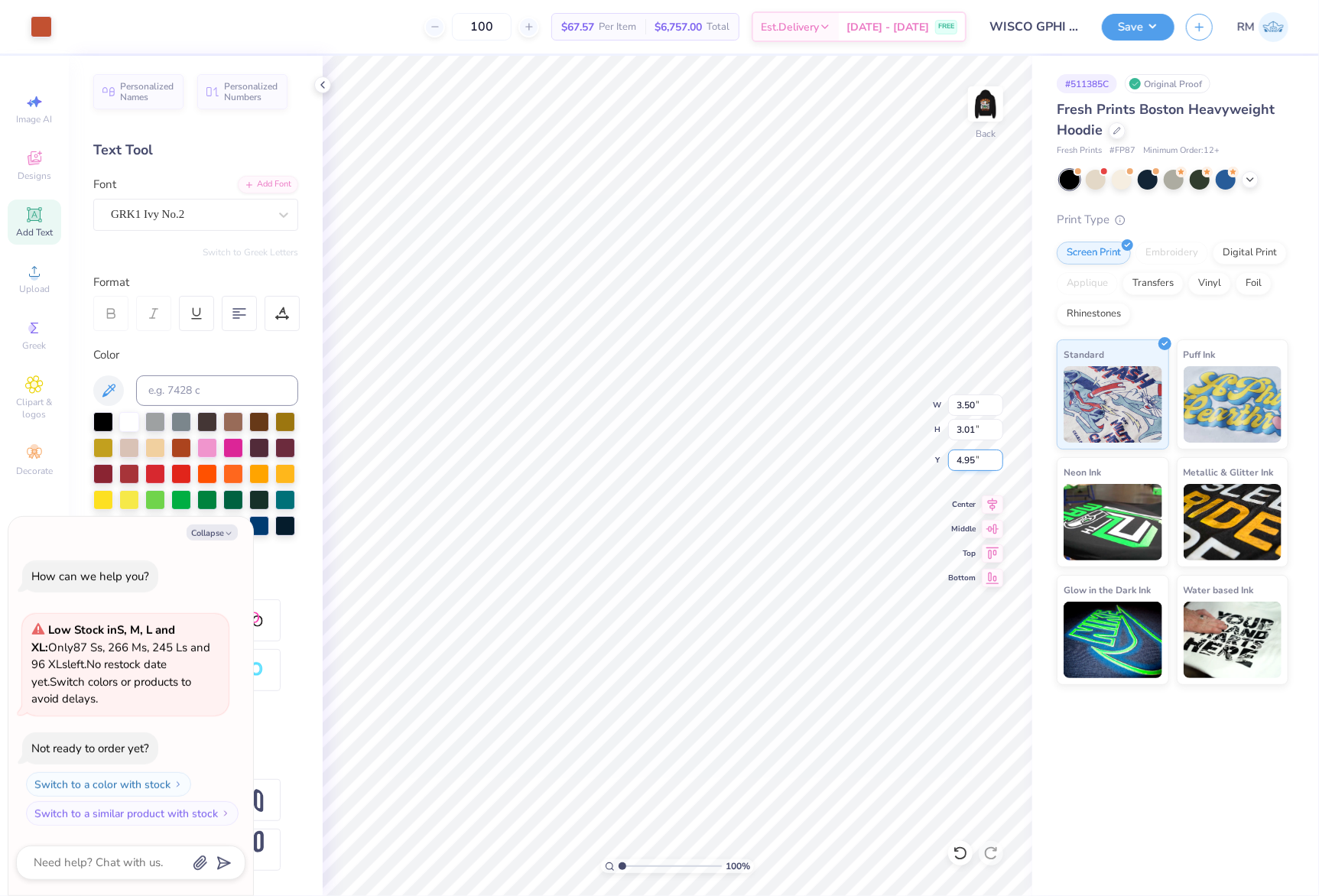
click at [971, 463] on input "4.95" at bounding box center [975, 460] width 55 height 21
type input "3"
type textarea "x"
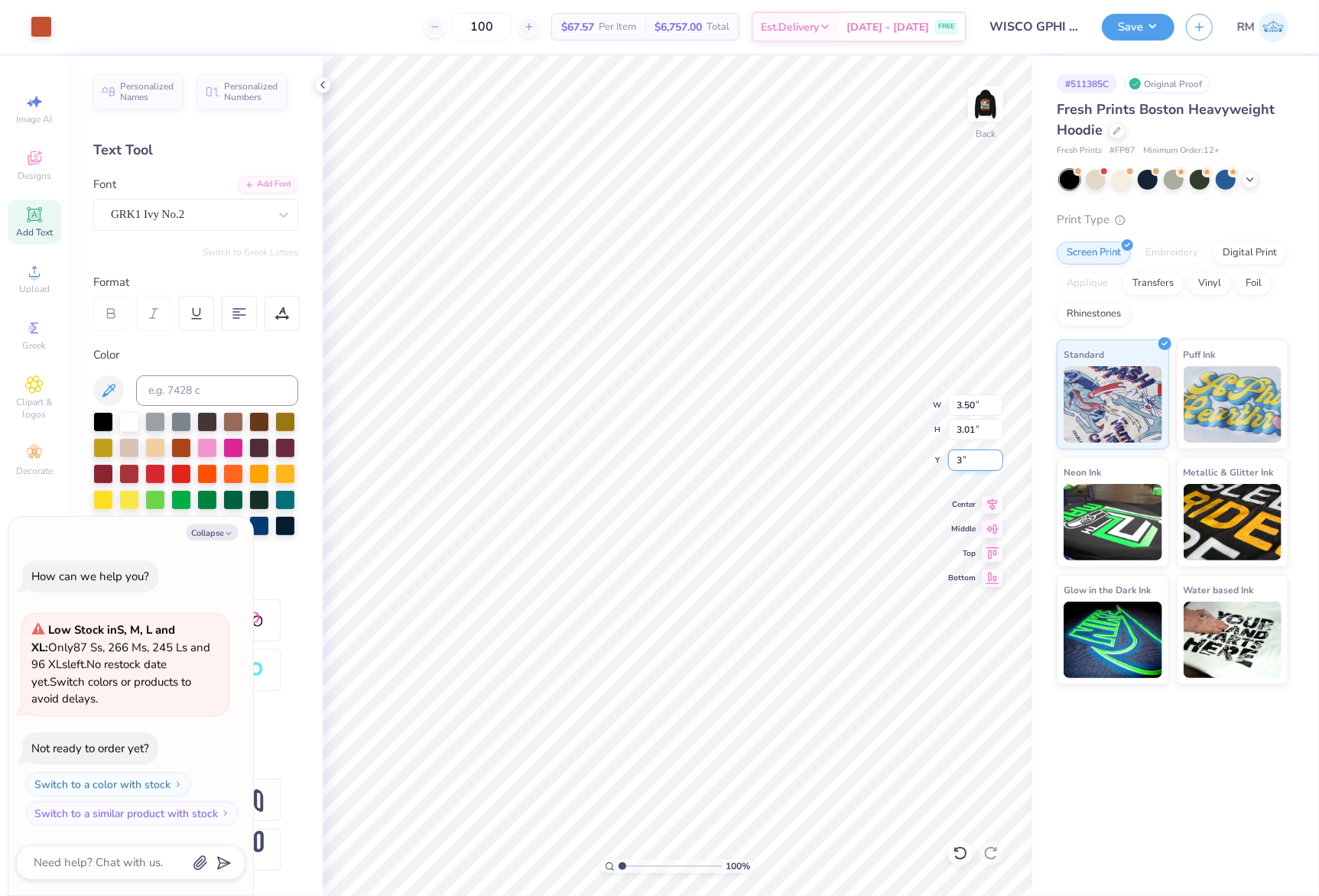
type input "3.00"
click at [985, 92] on img at bounding box center [986, 104] width 61 height 61
click at [991, 508] on icon at bounding box center [992, 502] width 21 height 18
click at [995, 509] on icon at bounding box center [992, 502] width 21 height 18
click at [994, 509] on icon at bounding box center [992, 502] width 21 height 18
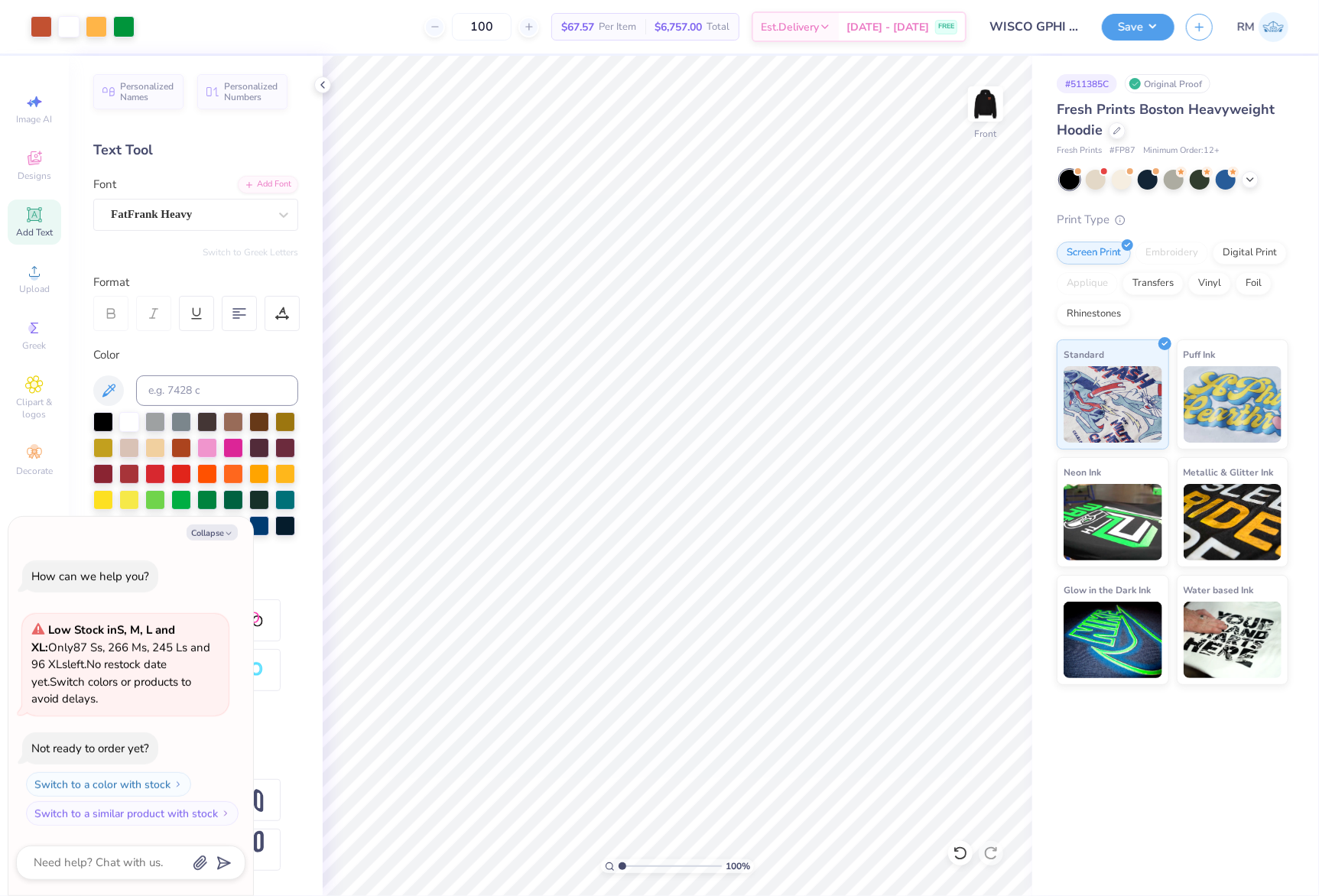
type textarea "x"
click at [960, 463] on input "5.00" at bounding box center [975, 460] width 55 height 21
type input "6"
type textarea "x"
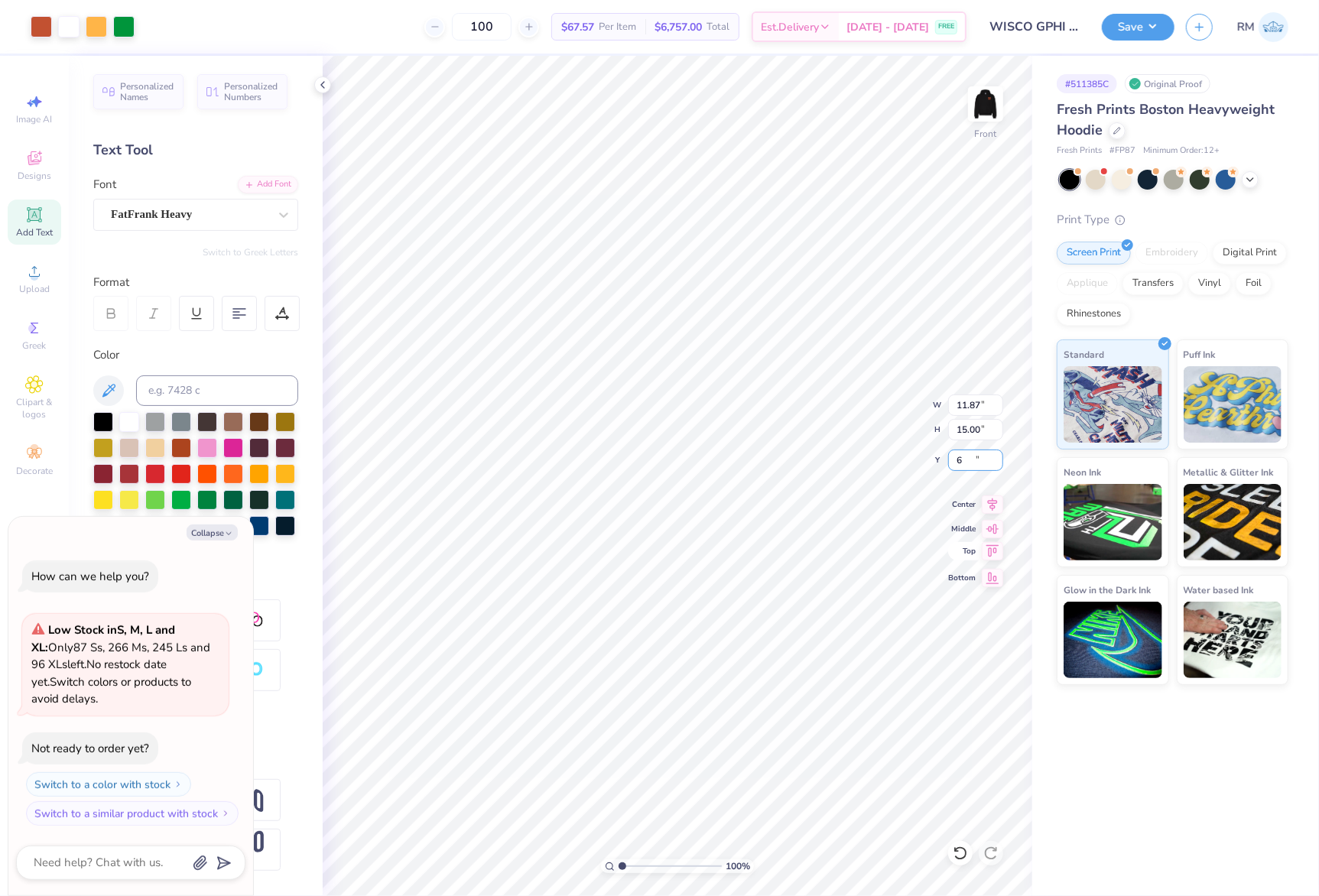
type input "6.00"
click at [1144, 20] on button "Save" at bounding box center [1138, 25] width 72 height 27
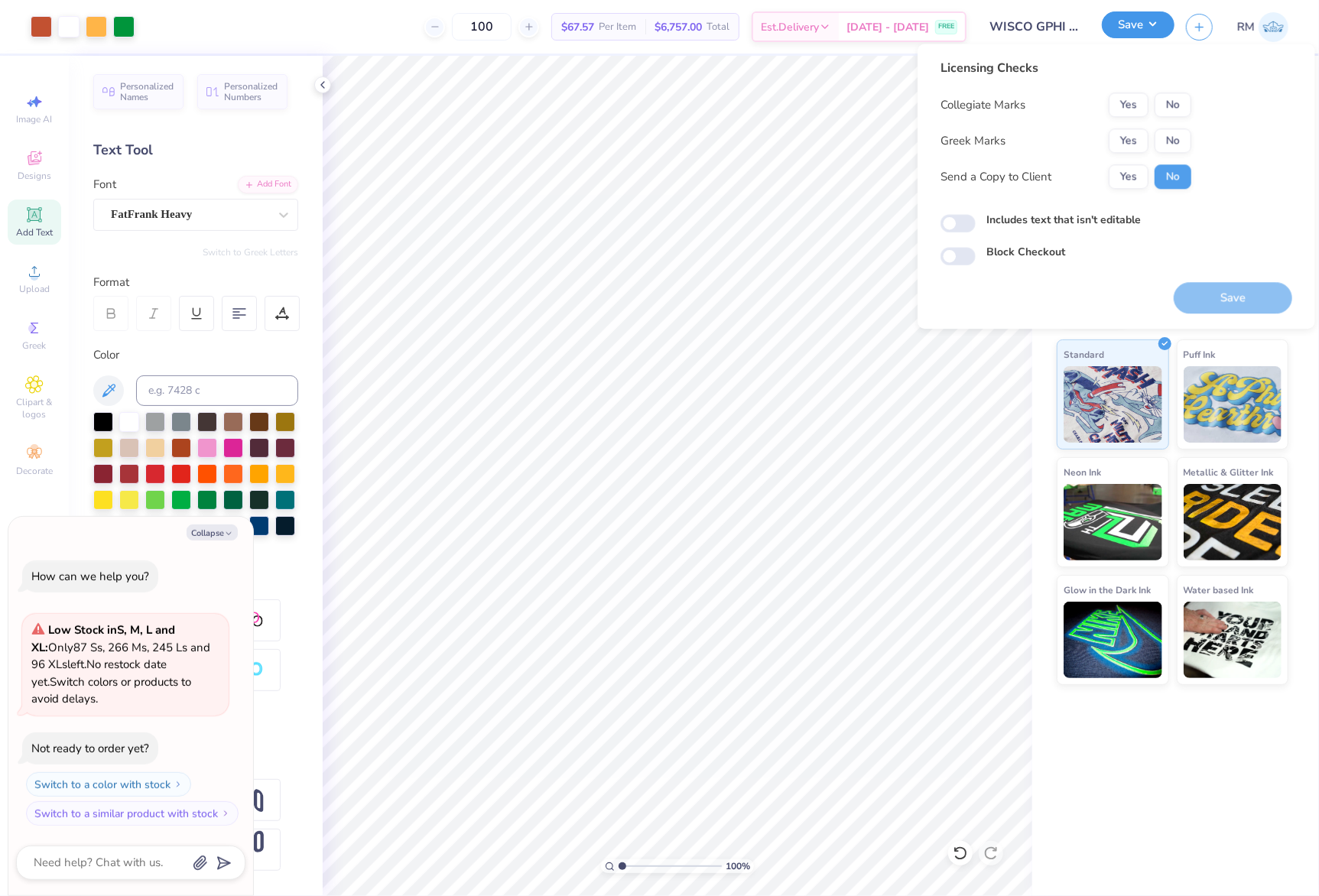
click at [1139, 21] on button "Save" at bounding box center [1138, 25] width 72 height 27
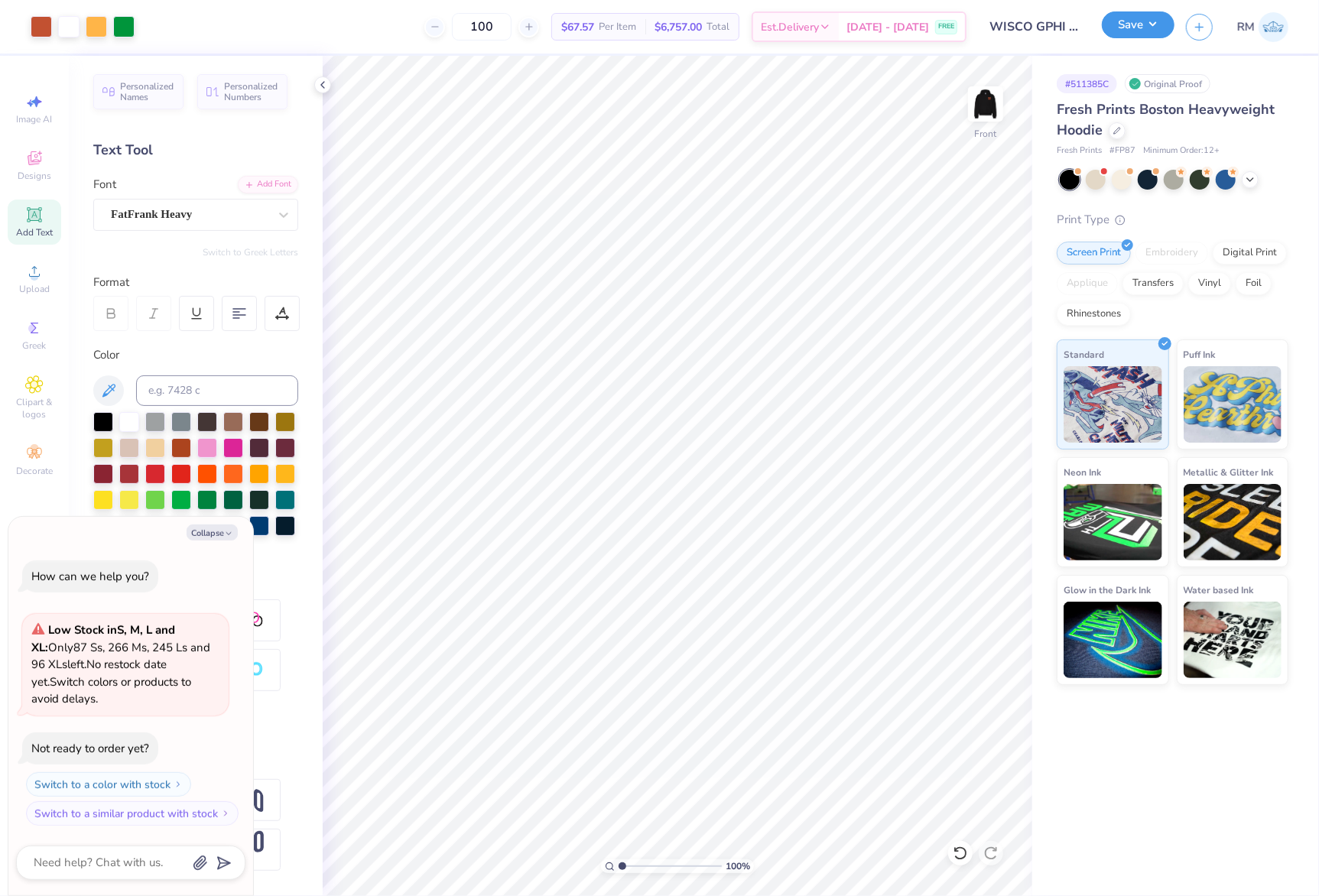
click at [1139, 21] on button "Save" at bounding box center [1138, 25] width 72 height 27
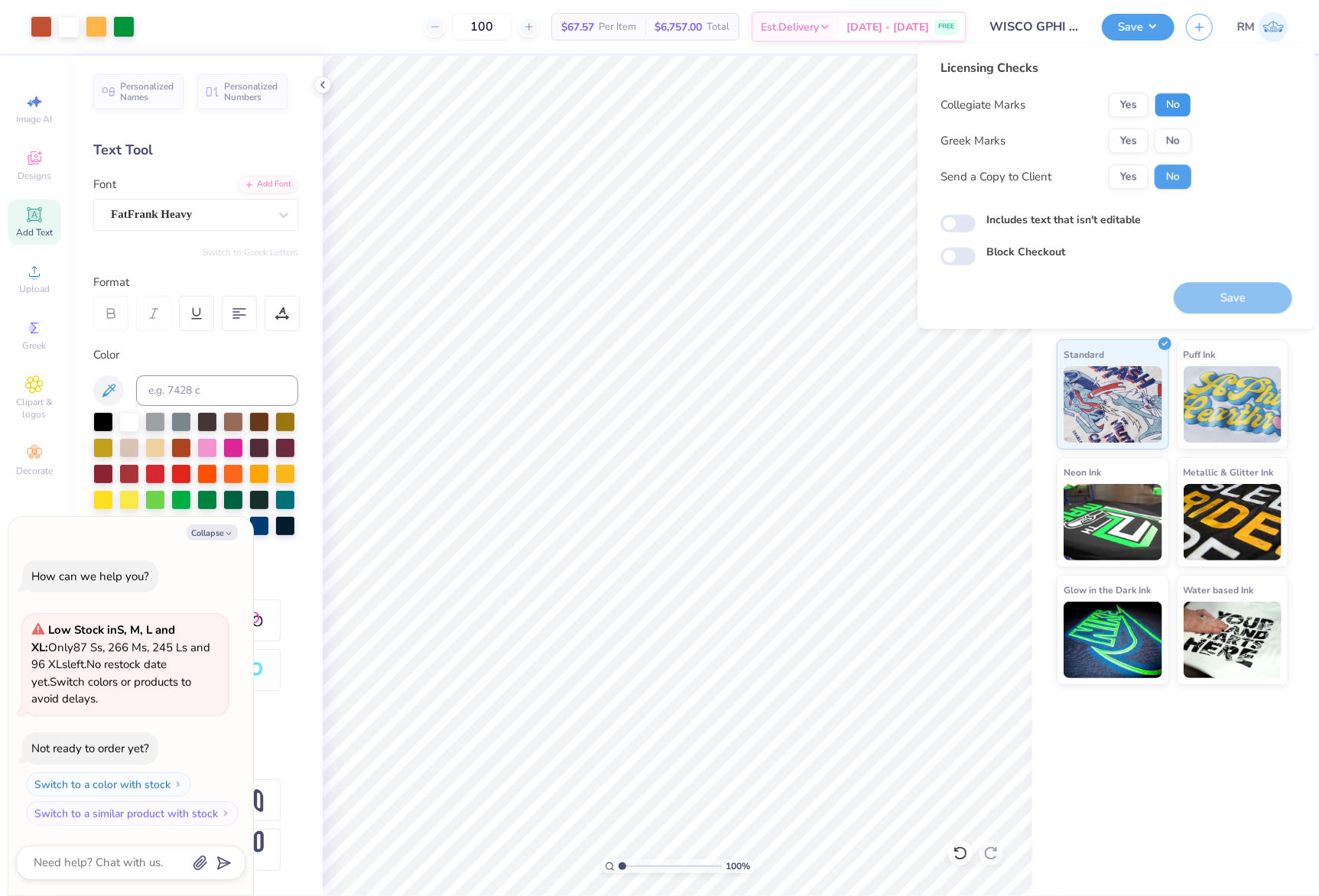
click at [1178, 105] on button "No" at bounding box center [1172, 104] width 37 height 24
click at [1136, 136] on button "Yes" at bounding box center [1128, 140] width 39 height 24
type textarea "x"
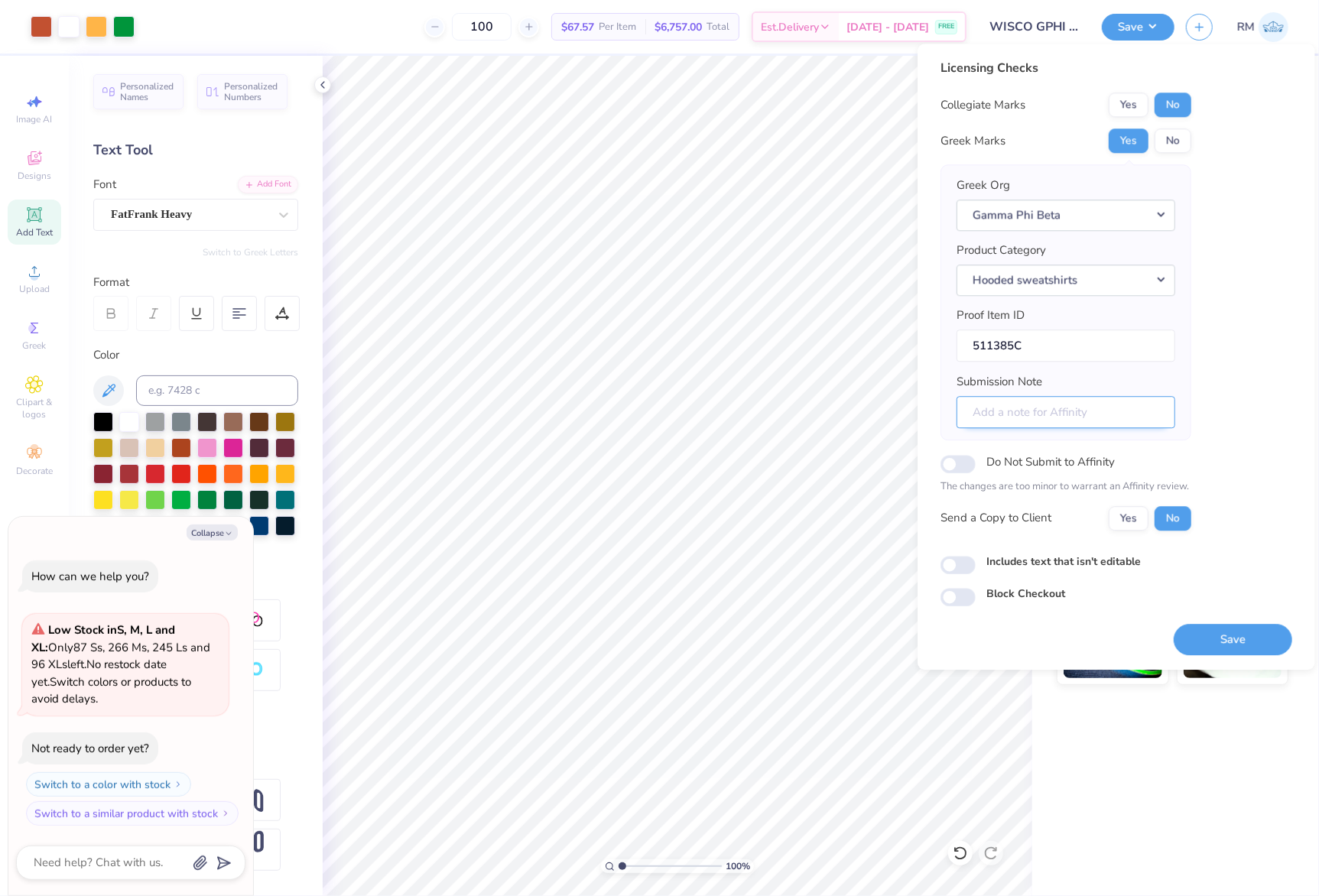
click at [1092, 410] on input "Submission Note" at bounding box center [1066, 413] width 219 height 33
type input "P"
type textarea "x"
type input "PA"
type textarea "x"
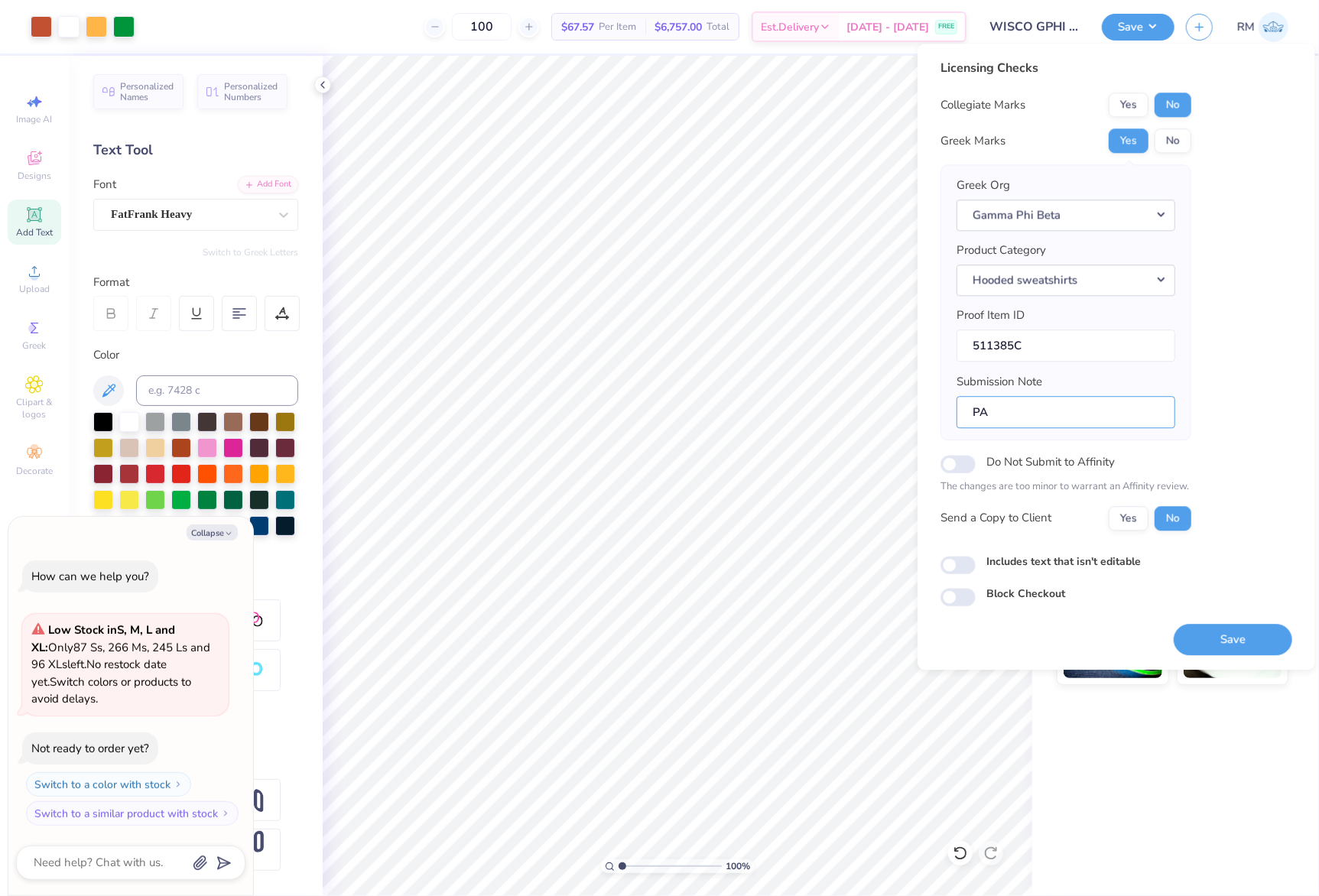
type input "PAR"
type textarea "x"
type input "PARE"
type textarea "x"
type input "Parent's Weekend"
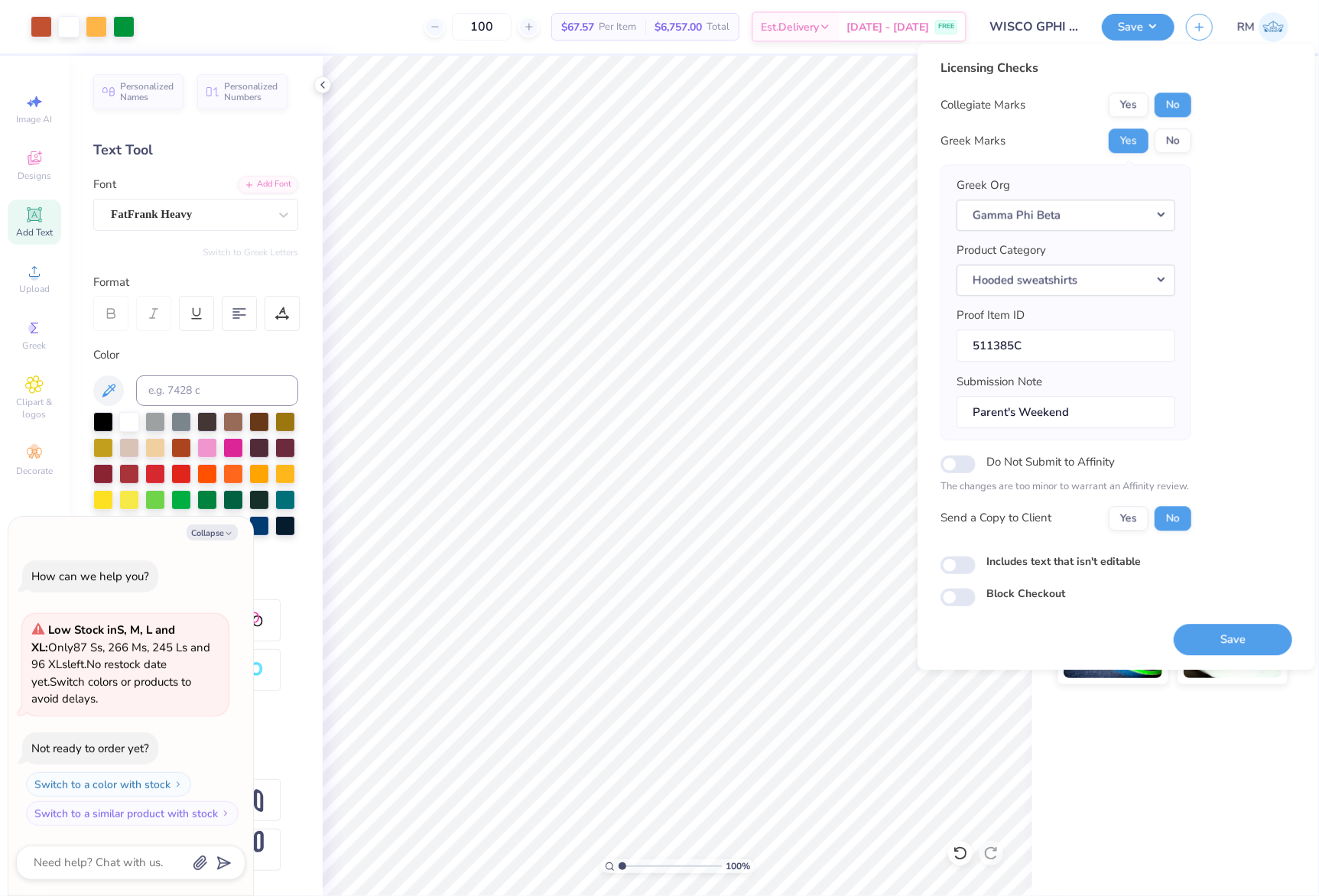
click at [1239, 606] on div "Block Checkout" at bounding box center [1116, 596] width 351 height 20
click at [1131, 522] on button "Yes" at bounding box center [1128, 518] width 39 height 24
click at [1215, 642] on button "Save" at bounding box center [1232, 640] width 118 height 32
type textarea "x"
